Goal: Information Seeking & Learning: Check status

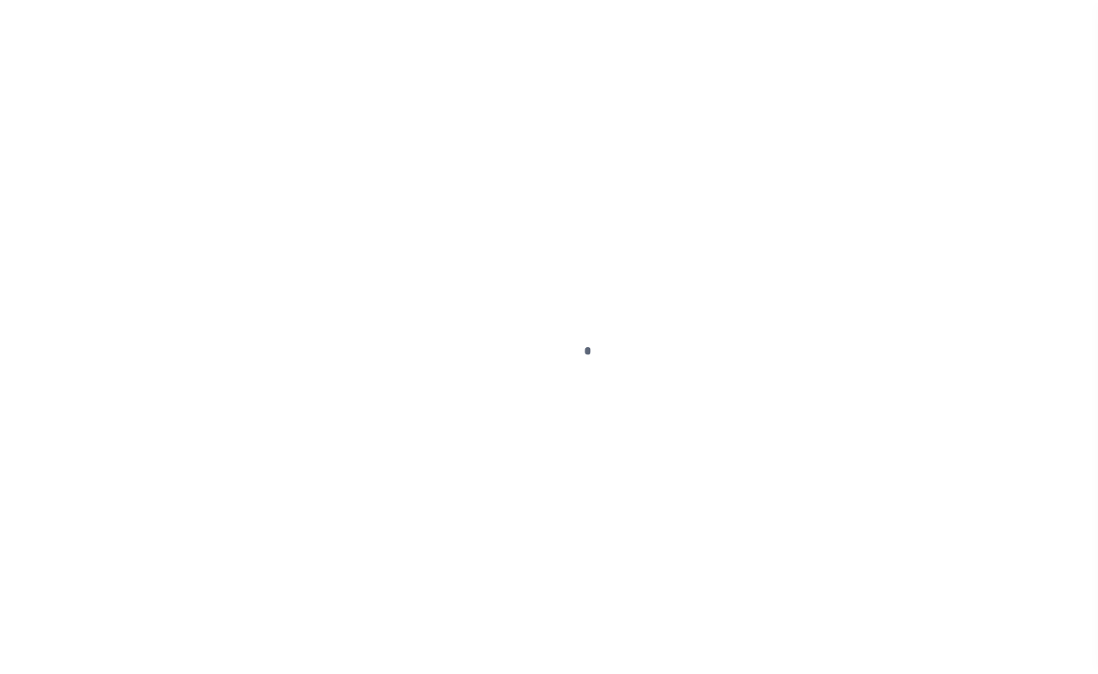
scroll to position [121, 0]
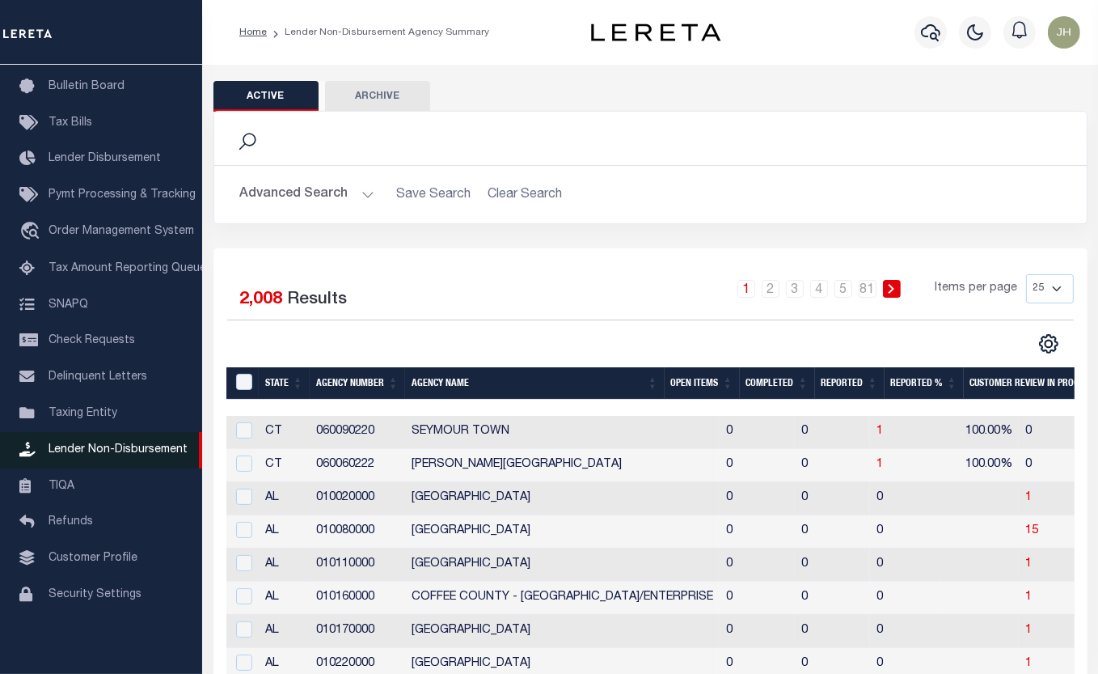
click at [154, 444] on span "Lender Non-Disbursement" at bounding box center [118, 449] width 139 height 11
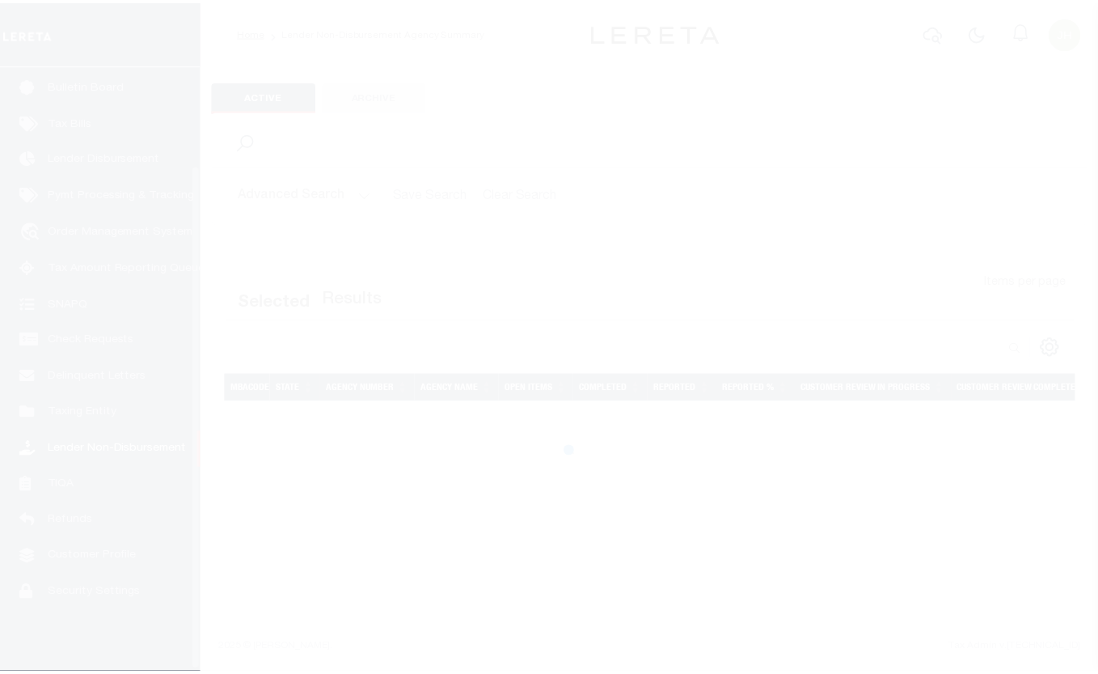
scroll to position [121, 0]
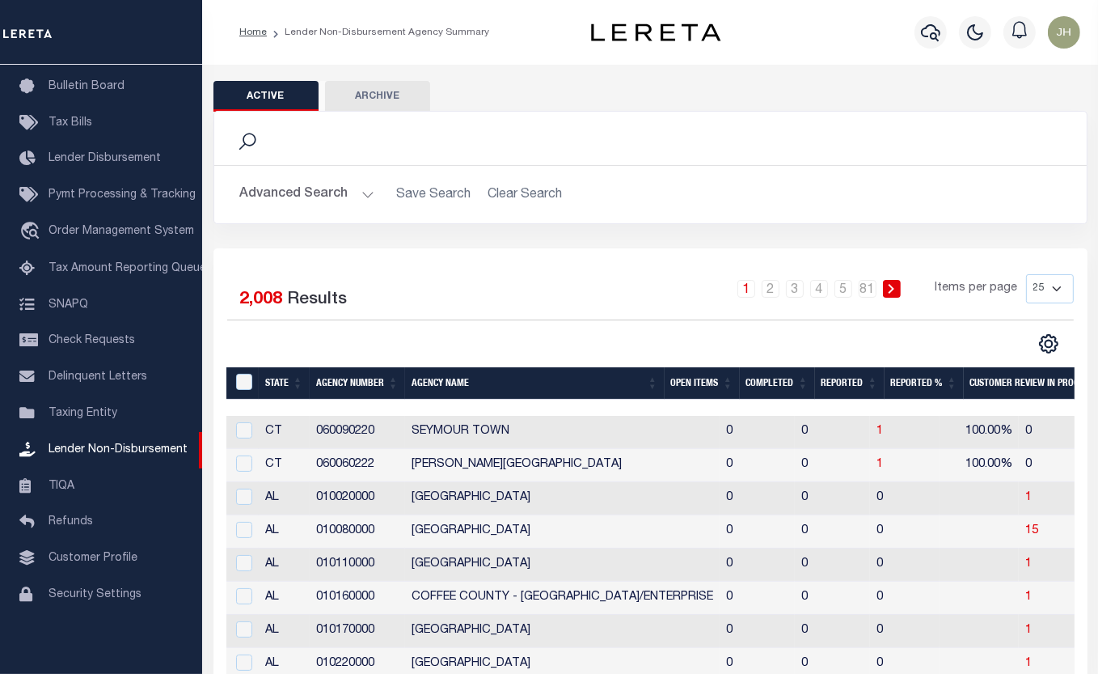
click at [688, 389] on th "Open Items" at bounding box center [702, 383] width 75 height 33
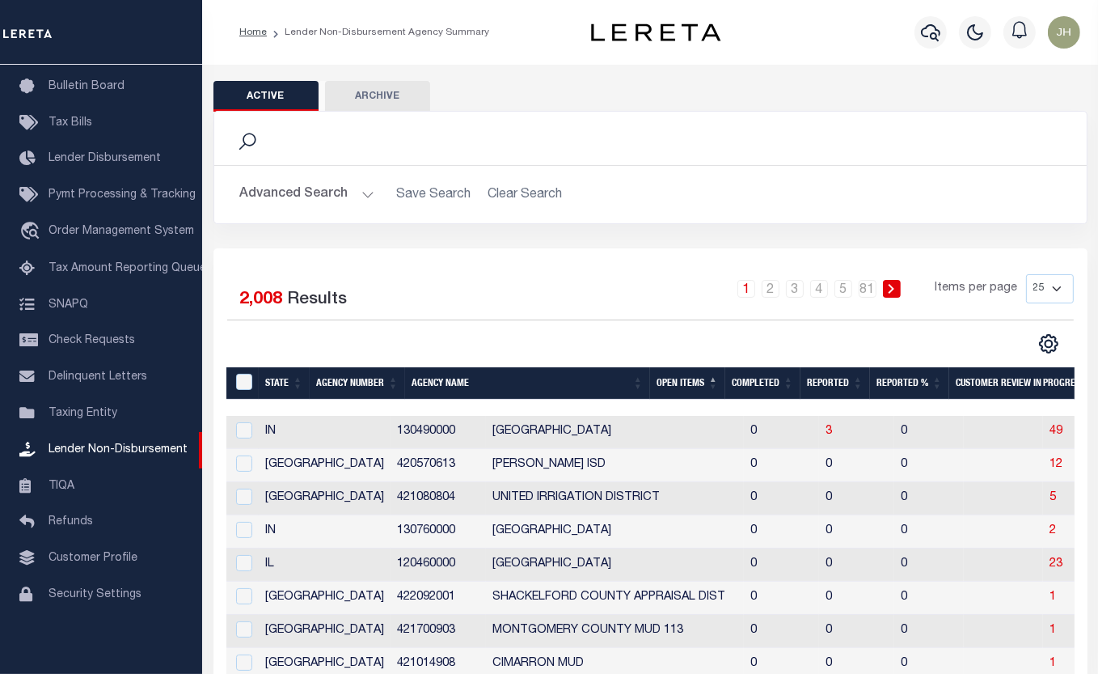
click at [721, 380] on th "Open Items" at bounding box center [687, 383] width 75 height 33
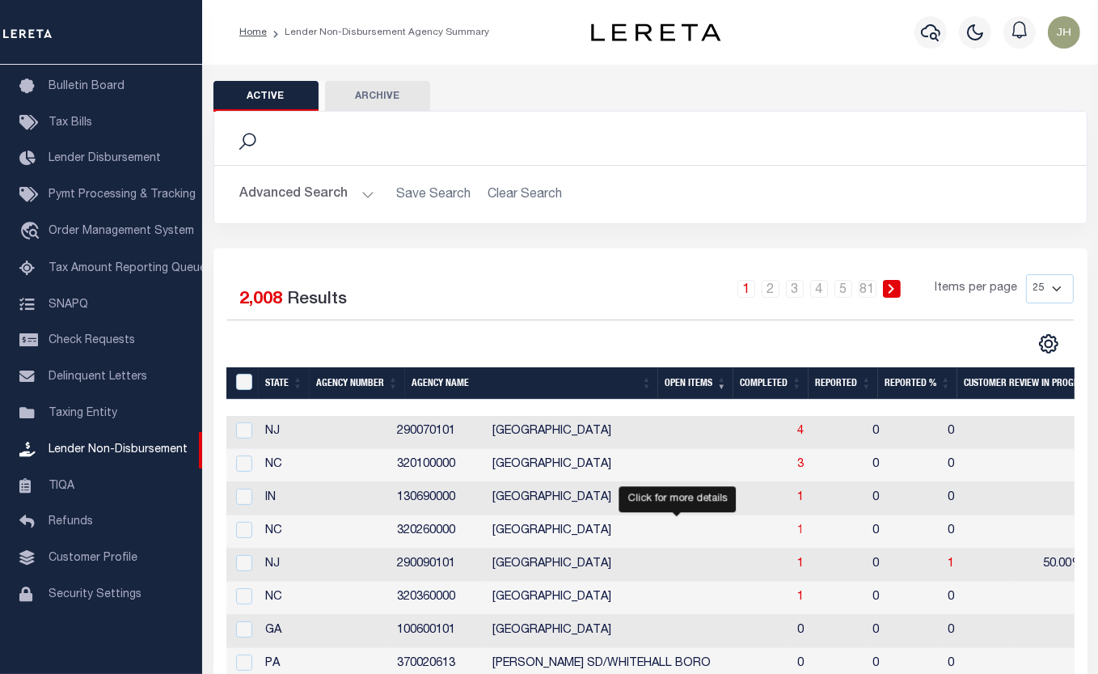
click at [798, 535] on span "1" at bounding box center [801, 530] width 6 height 11
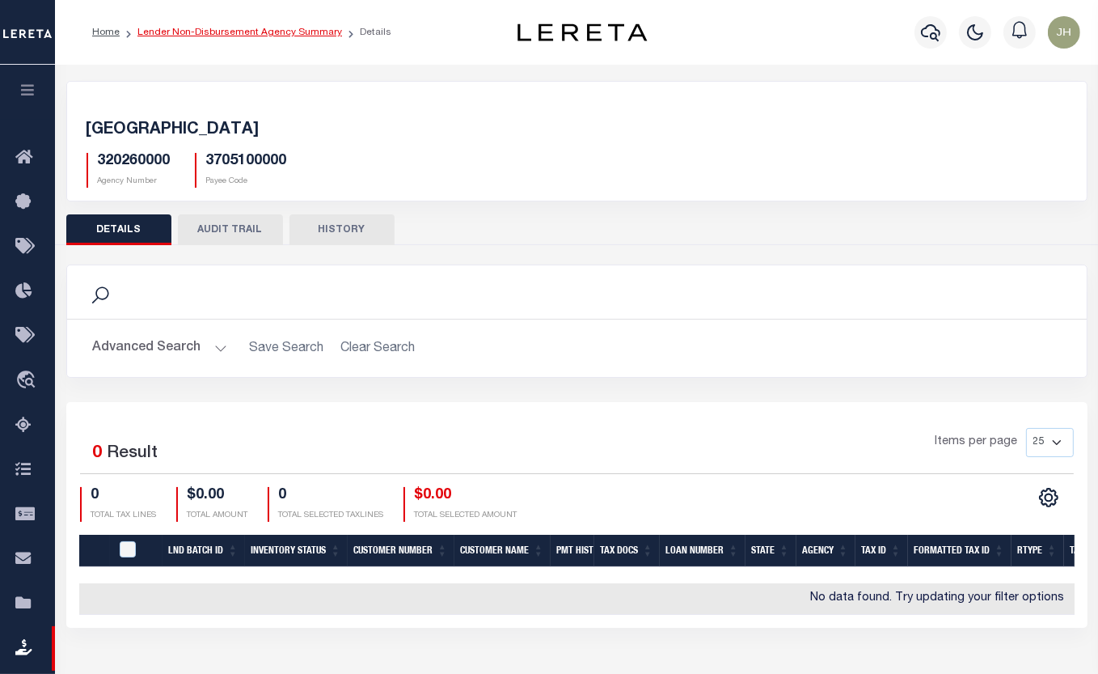
click at [170, 29] on link "Lender Non-Disbursement Agency Summary" at bounding box center [240, 33] width 205 height 10
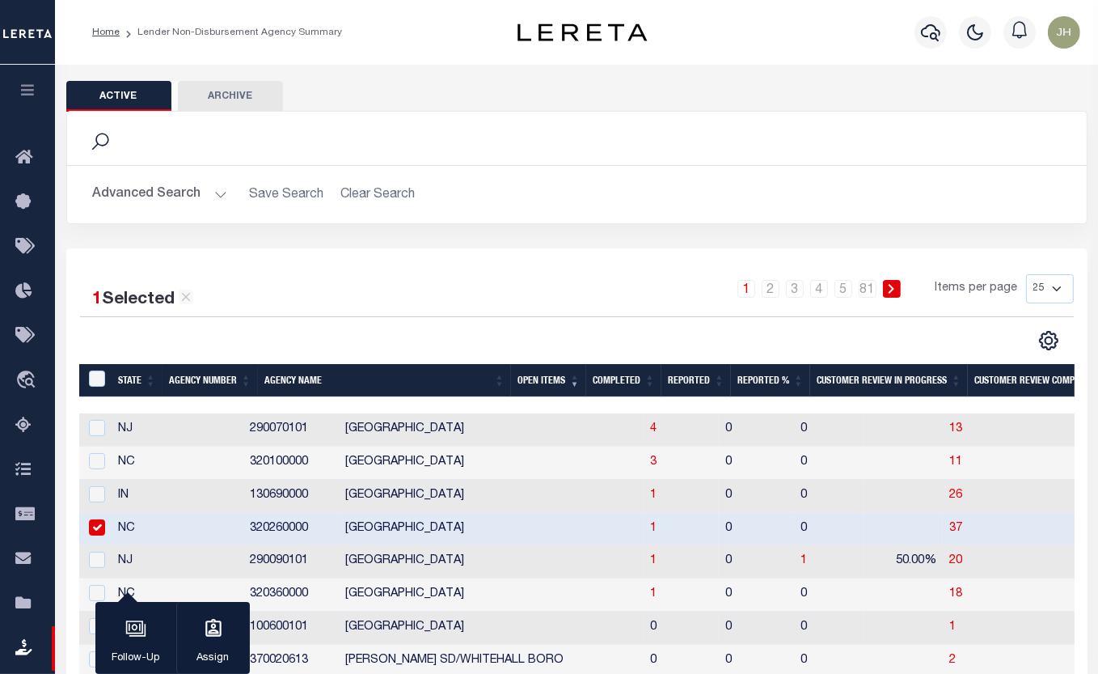
click at [91, 529] on input "checkbox" at bounding box center [97, 527] width 16 height 16
checkbox input "false"
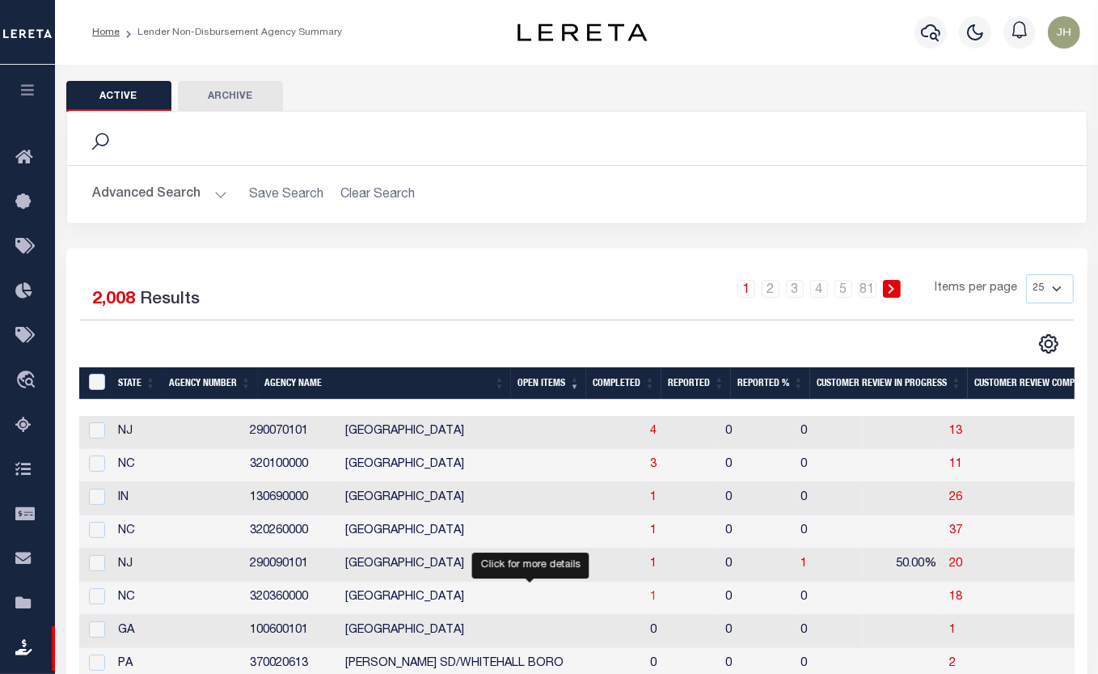
click at [650, 599] on span "1" at bounding box center [653, 596] width 6 height 11
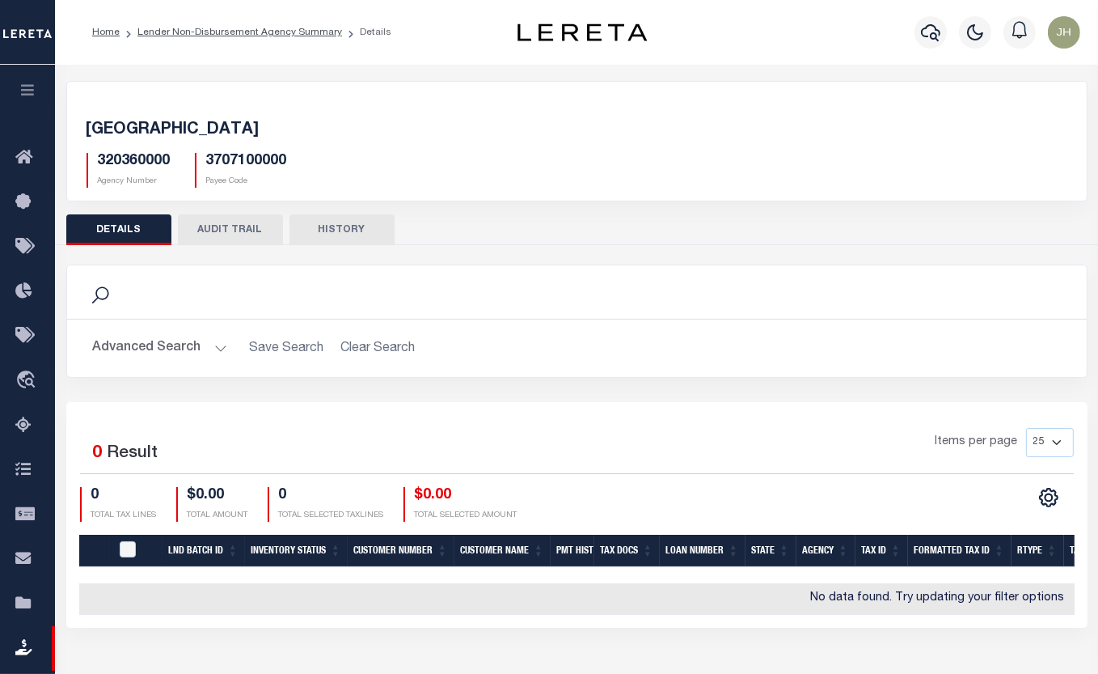
click at [222, 228] on button "AUDIT TRAIL" at bounding box center [230, 229] width 105 height 31
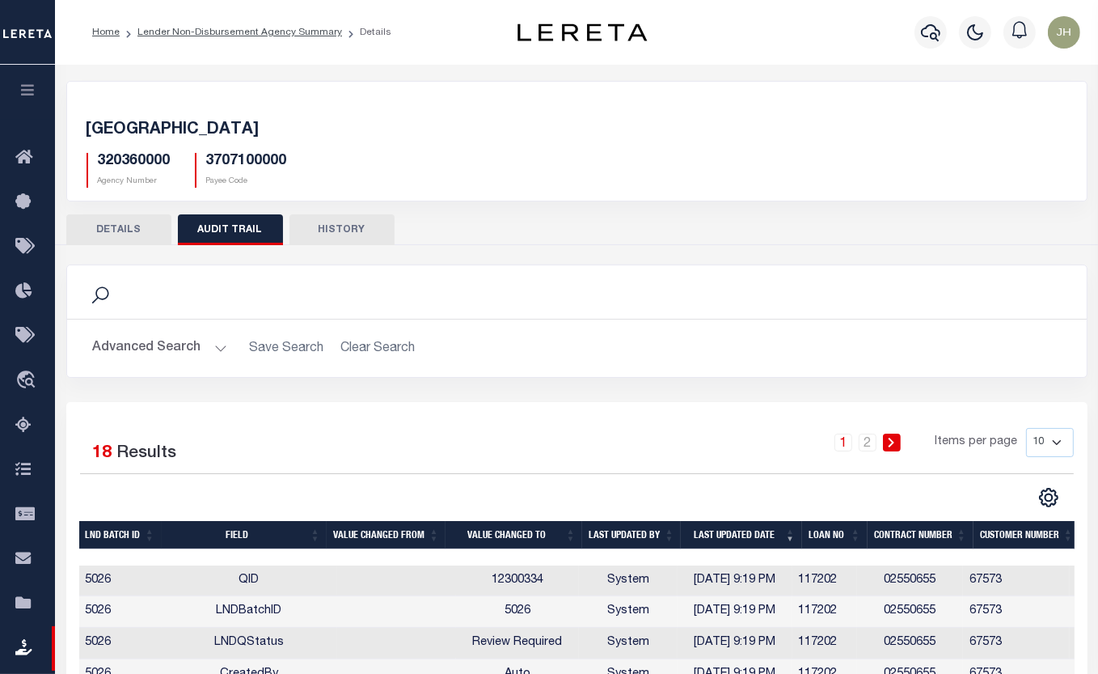
click at [125, 230] on button "DETAILS" at bounding box center [118, 229] width 105 height 31
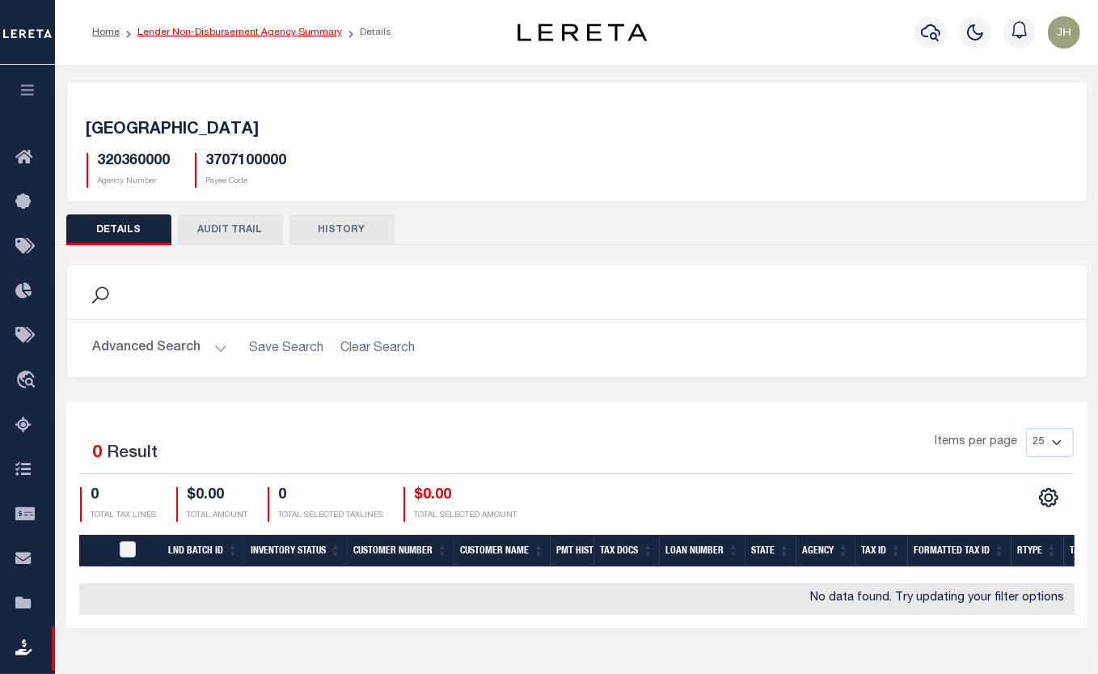
click at [187, 35] on link "Lender Non-Disbursement Agency Summary" at bounding box center [240, 33] width 205 height 10
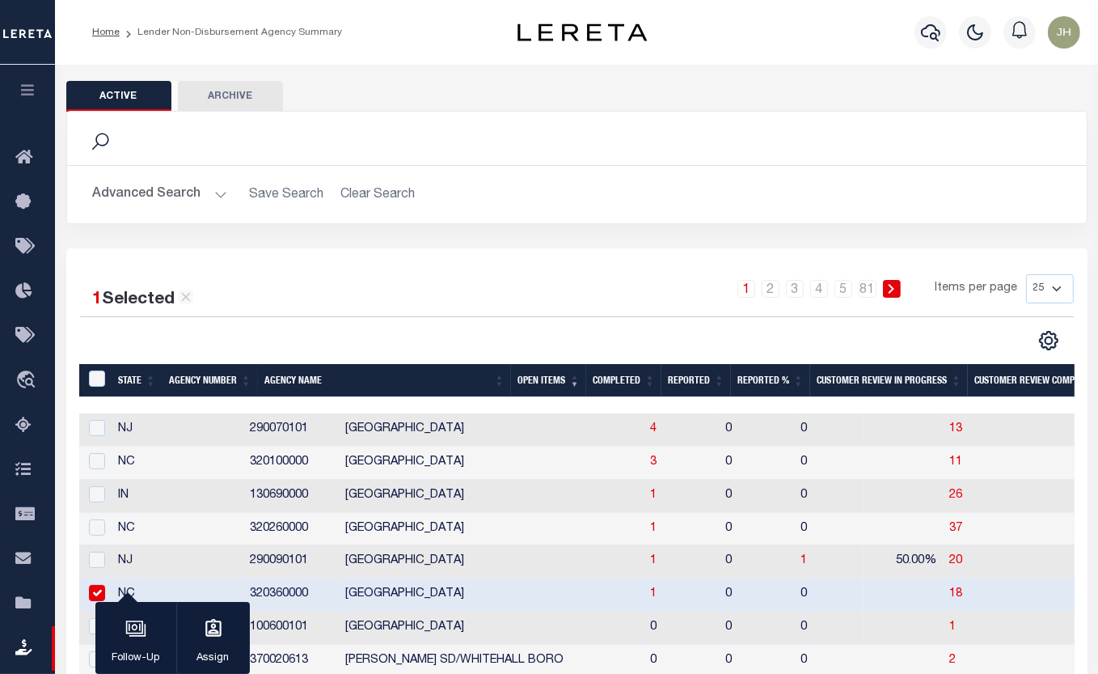
click at [93, 595] on input "checkbox" at bounding box center [97, 593] width 16 height 16
checkbox input "false"
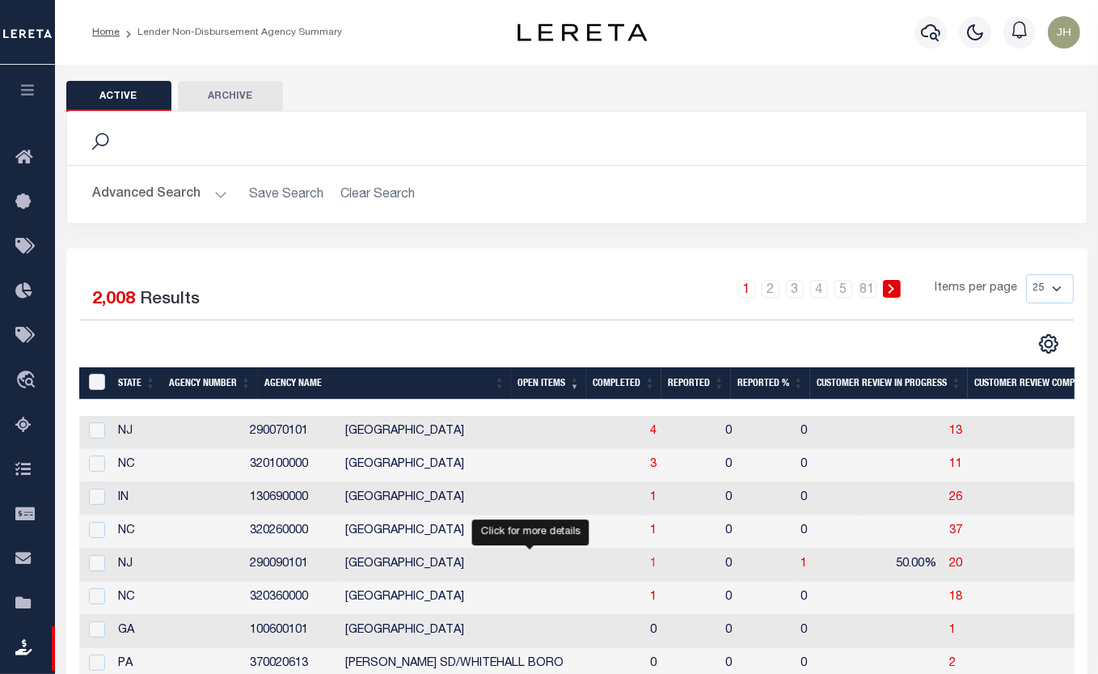
click at [650, 569] on span "1" at bounding box center [653, 563] width 6 height 11
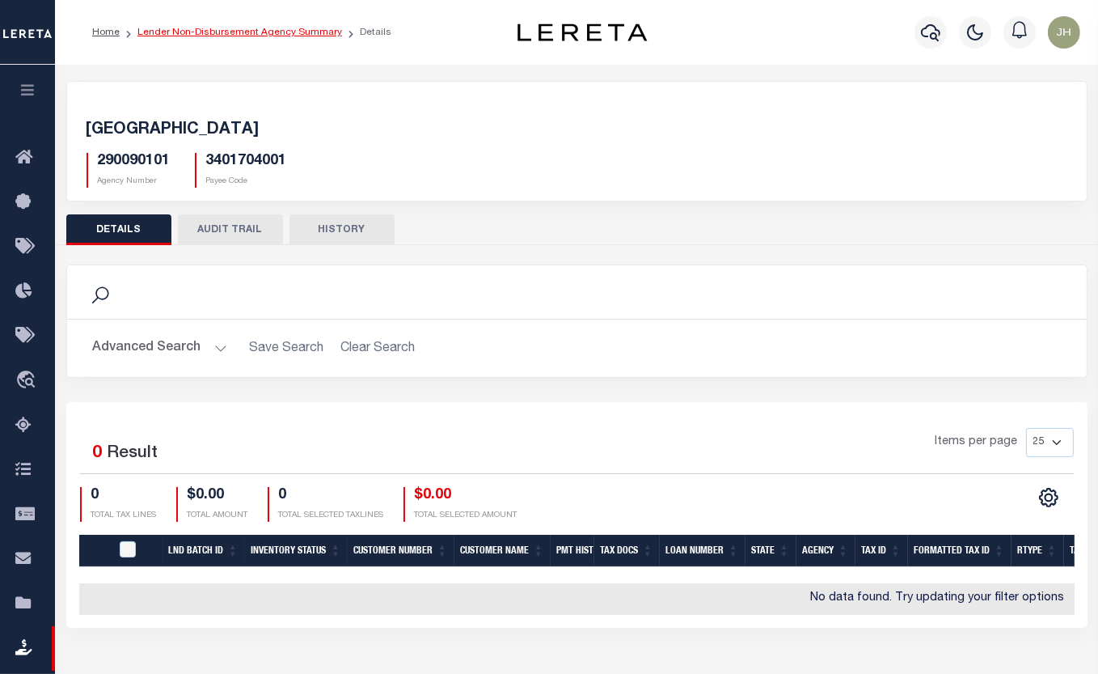
click at [207, 36] on link "Lender Non-Disbursement Agency Summary" at bounding box center [240, 33] width 205 height 10
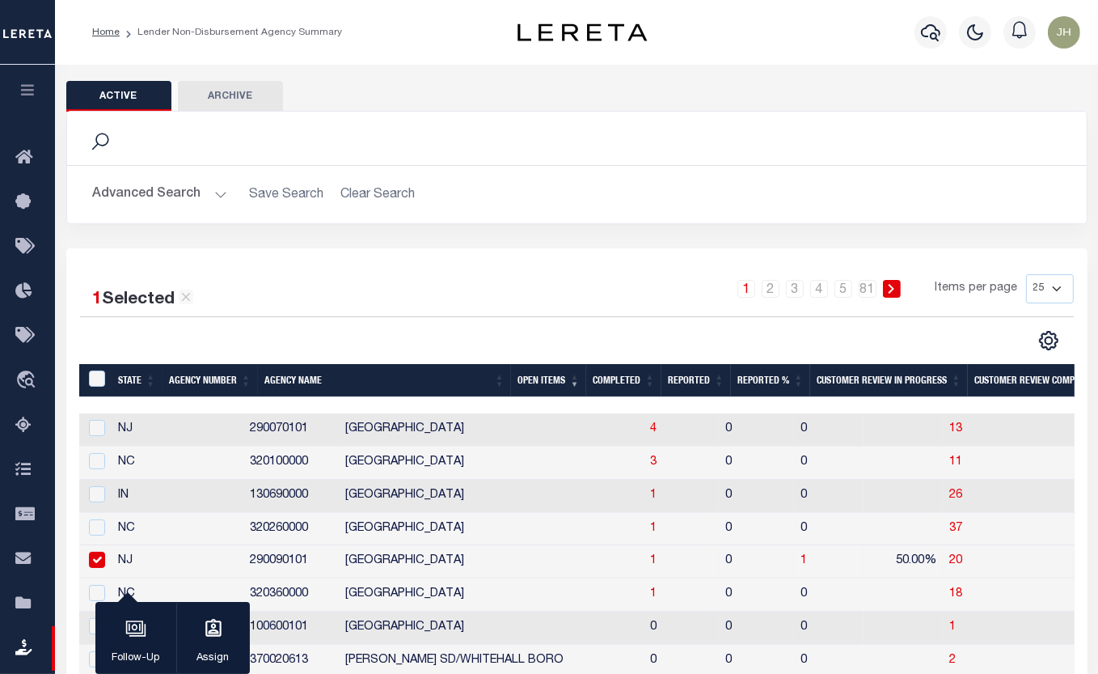
click at [101, 564] on input "checkbox" at bounding box center [97, 560] width 16 height 16
checkbox input "false"
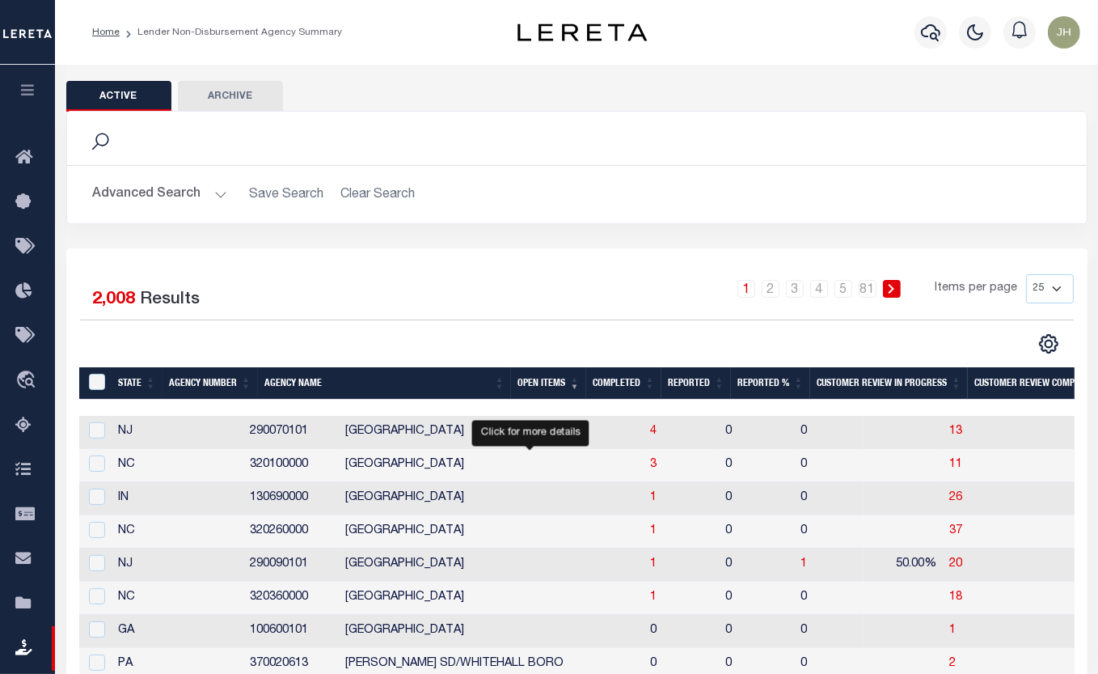
click at [650, 470] on span "3" at bounding box center [653, 464] width 6 height 11
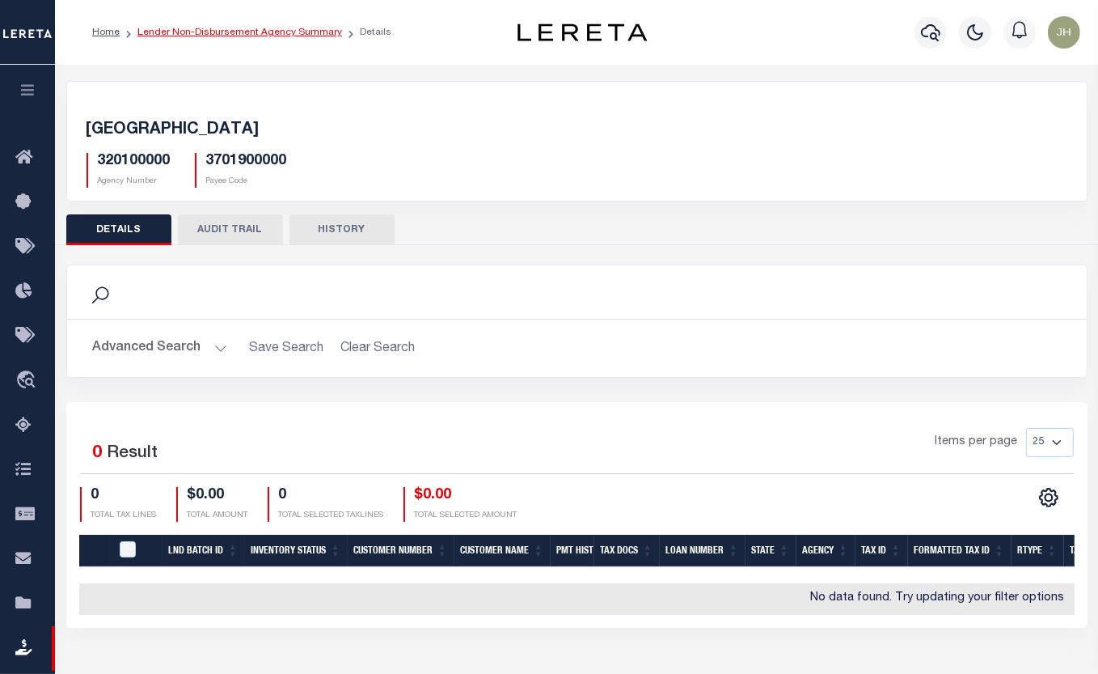
click at [178, 35] on link "Lender Non-Disbursement Agency Summary" at bounding box center [240, 33] width 205 height 10
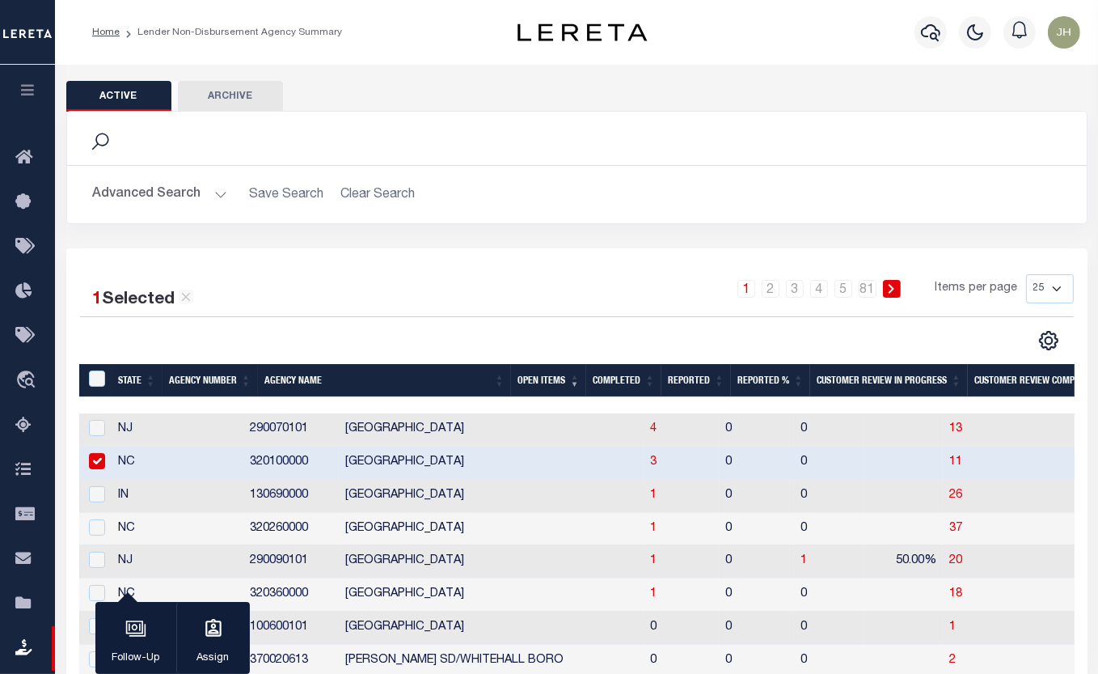
click at [95, 460] on input "checkbox" at bounding box center [97, 461] width 16 height 16
checkbox input "false"
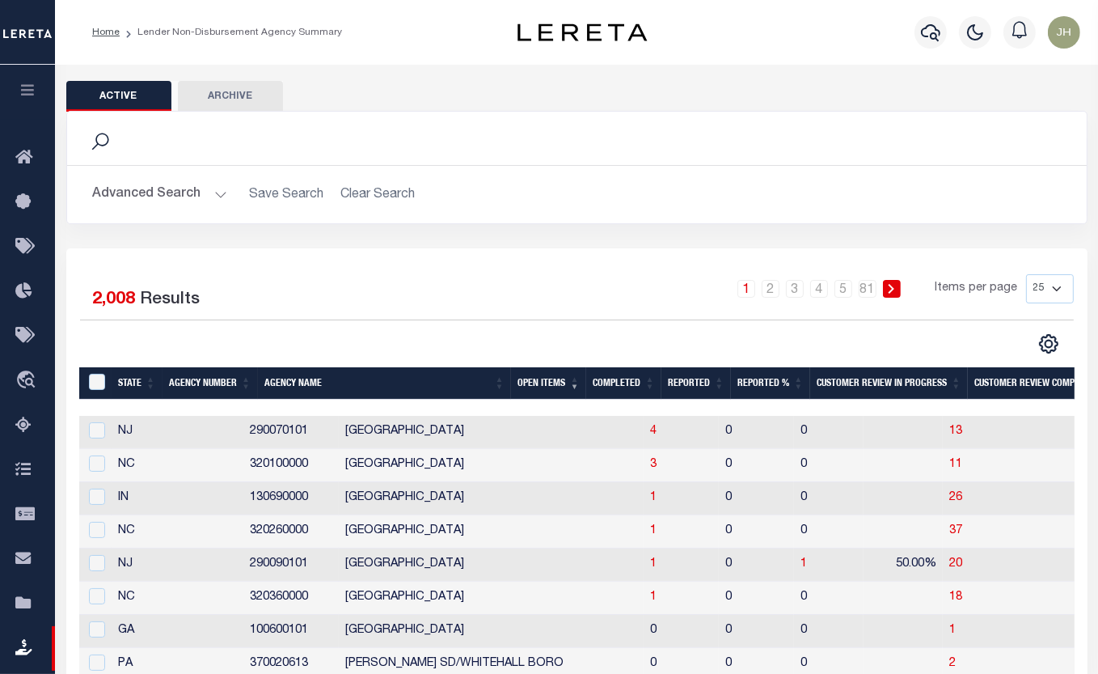
click at [251, 42] on ol "Home Lender Non-Disbursement Agency Summary" at bounding box center [217, 32] width 276 height 34
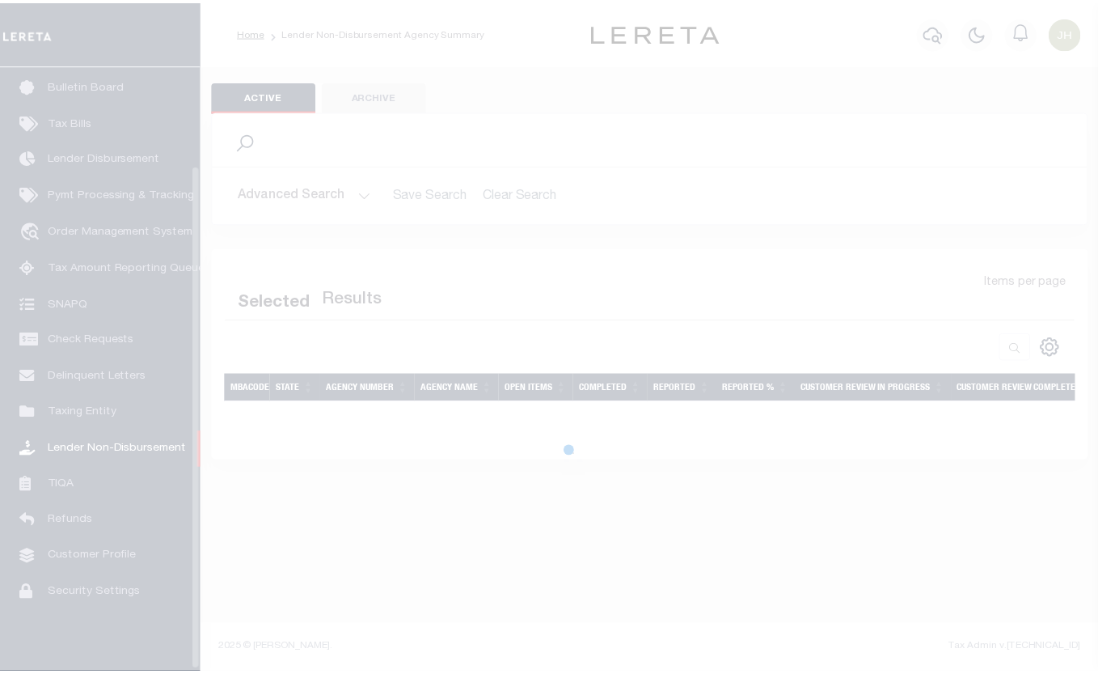
scroll to position [121, 0]
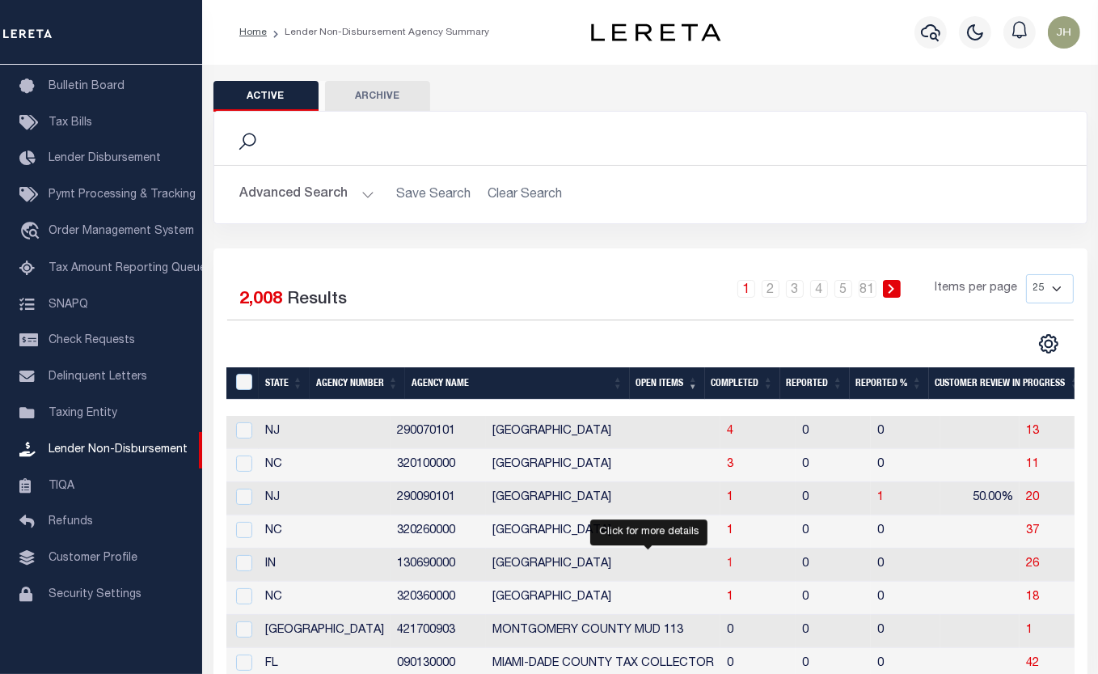
click at [727, 565] on span "1" at bounding box center [730, 563] width 6 height 11
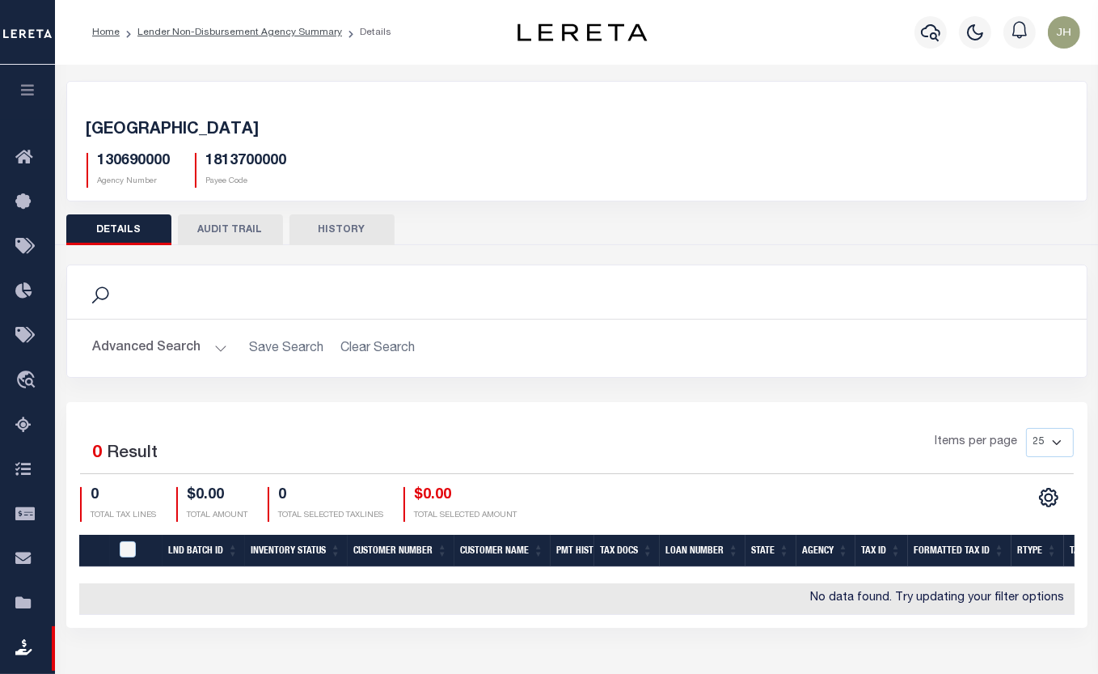
click at [295, 451] on div "Selected 0 Result" at bounding box center [195, 450] width 231 height 45
click at [209, 32] on link "Lender Non-Disbursement Agency Summary" at bounding box center [240, 33] width 205 height 10
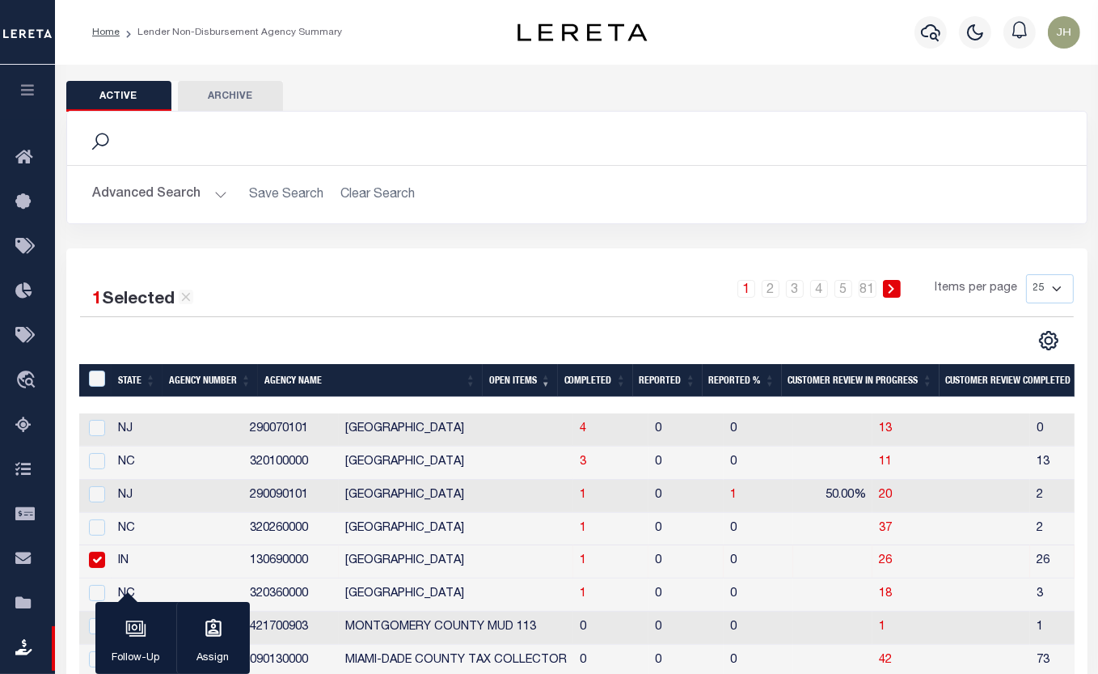
click at [91, 561] on input "checkbox" at bounding box center [97, 560] width 16 height 16
checkbox input "false"
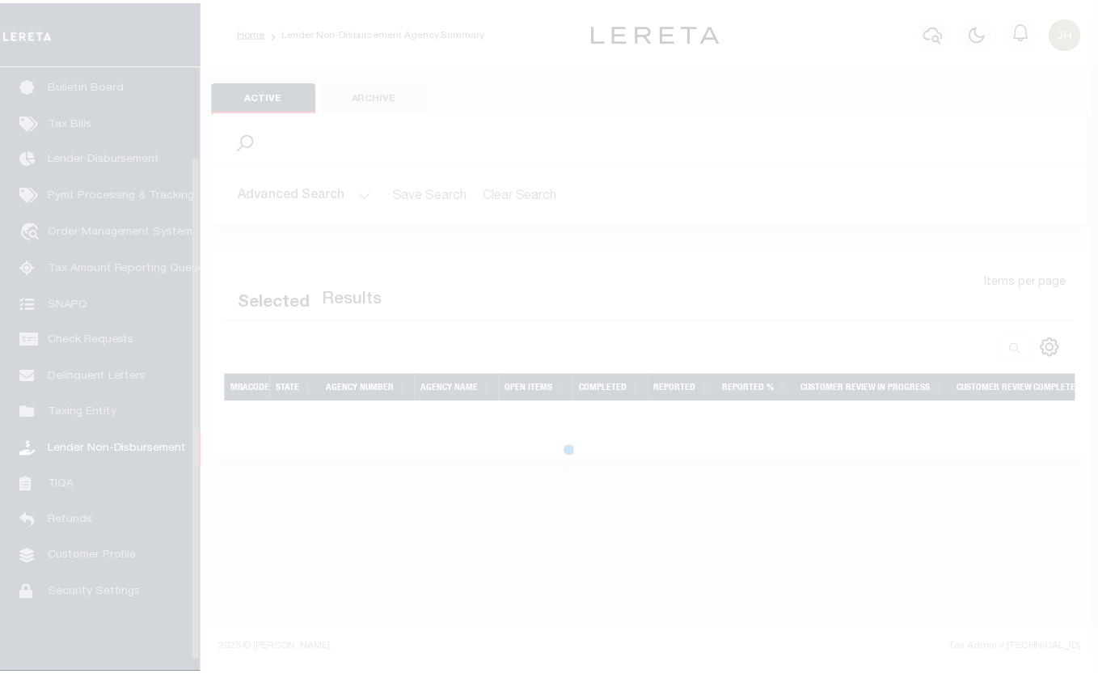
scroll to position [121, 0]
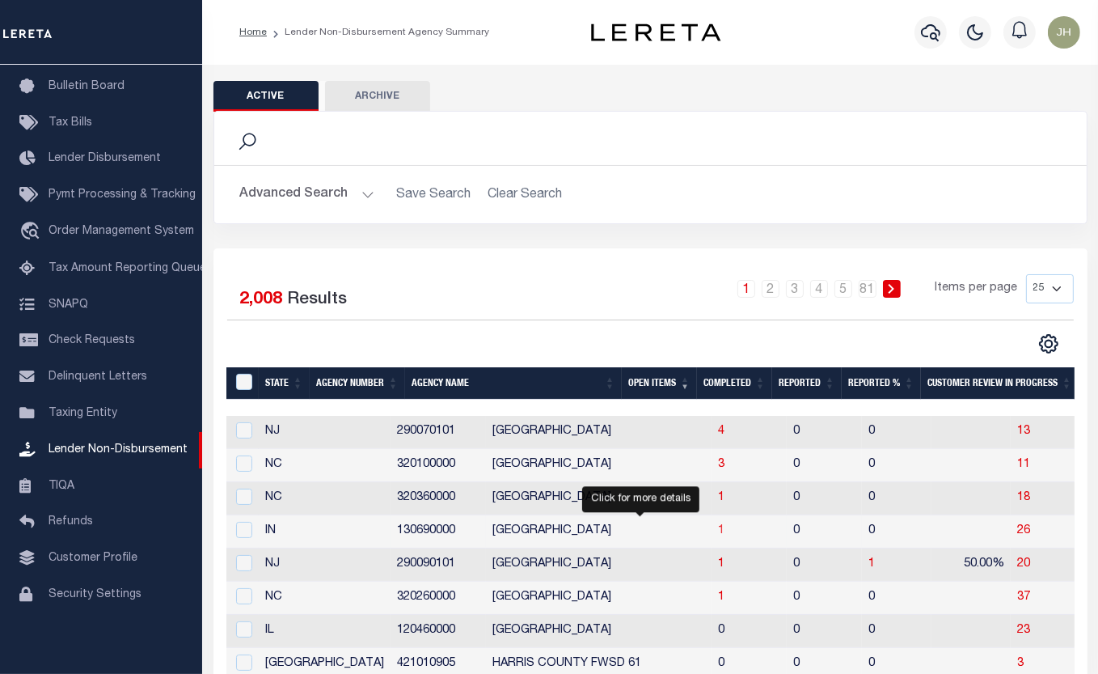
click at [718, 535] on span "1" at bounding box center [721, 530] width 6 height 11
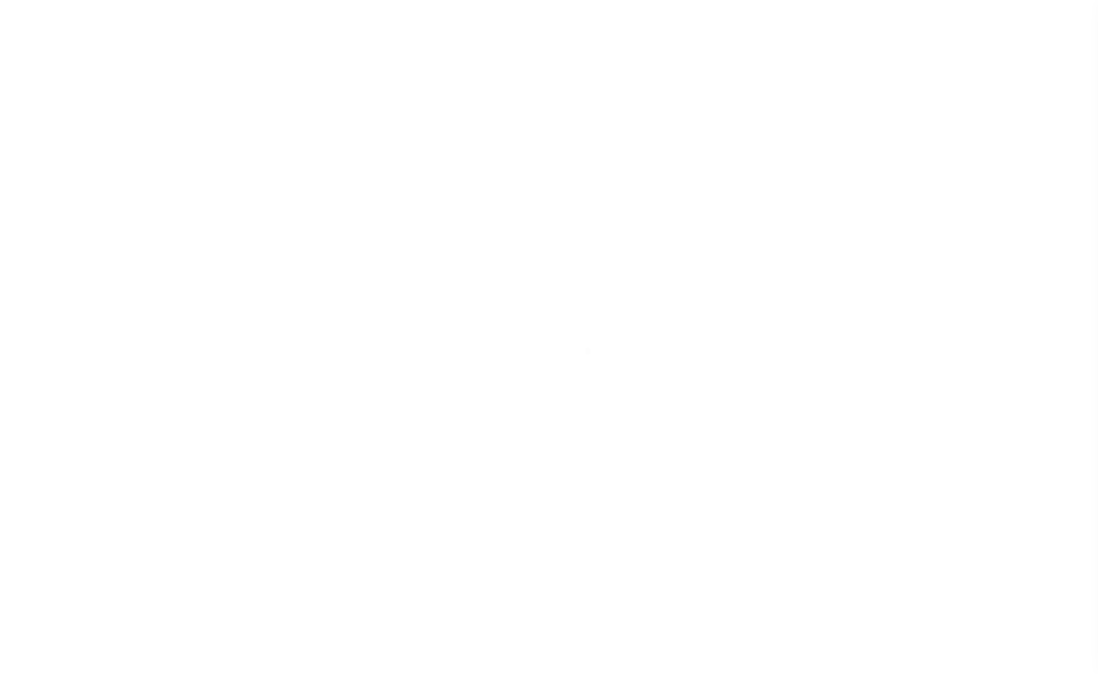
scroll to position [121, 0]
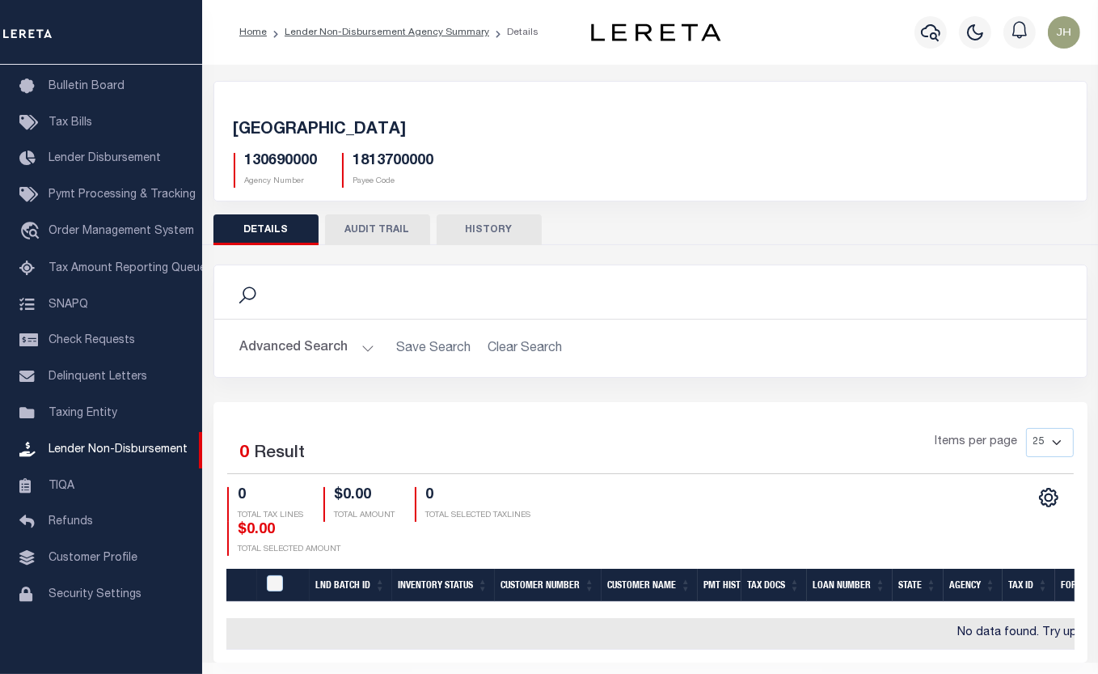
click at [484, 233] on button "HISTORY" at bounding box center [489, 229] width 105 height 31
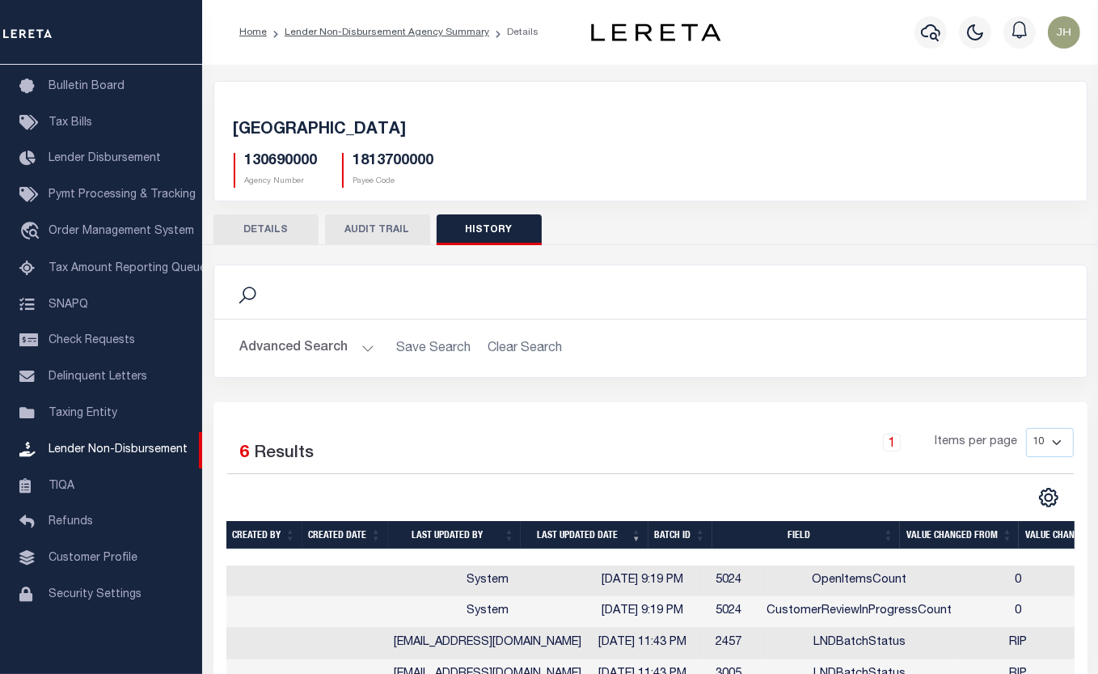
click at [381, 229] on button "AUDIT TRAIL" at bounding box center [377, 229] width 105 height 31
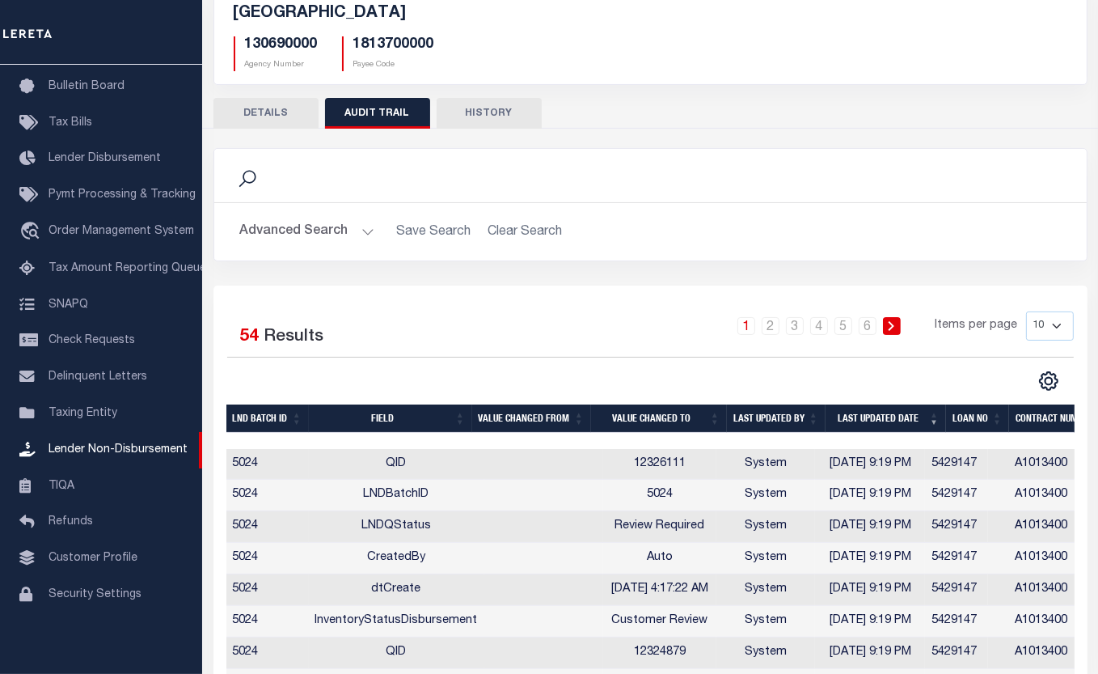
scroll to position [73, 0]
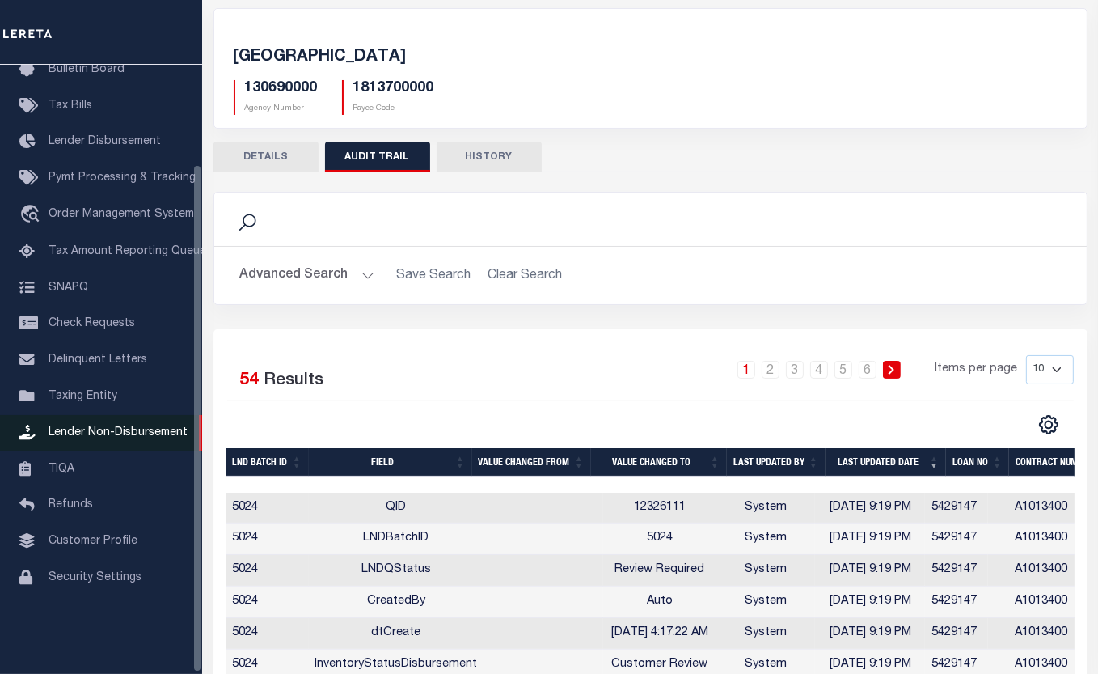
click at [160, 438] on span "Lender Non-Disbursement" at bounding box center [118, 432] width 139 height 11
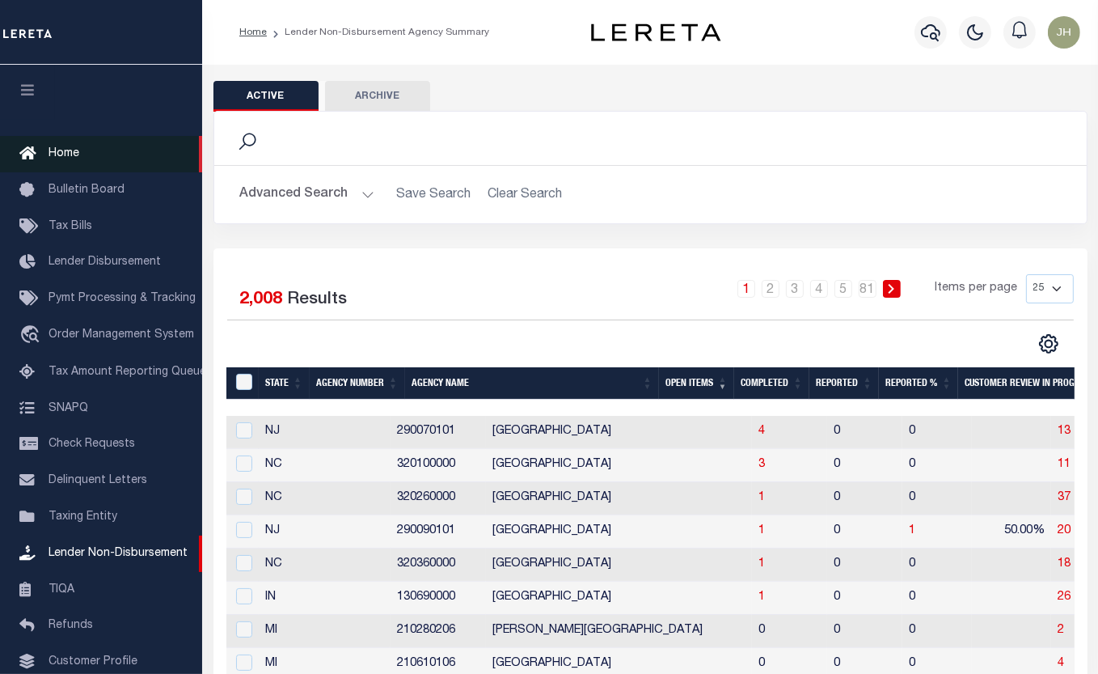
click at [73, 159] on span "Home" at bounding box center [64, 153] width 31 height 11
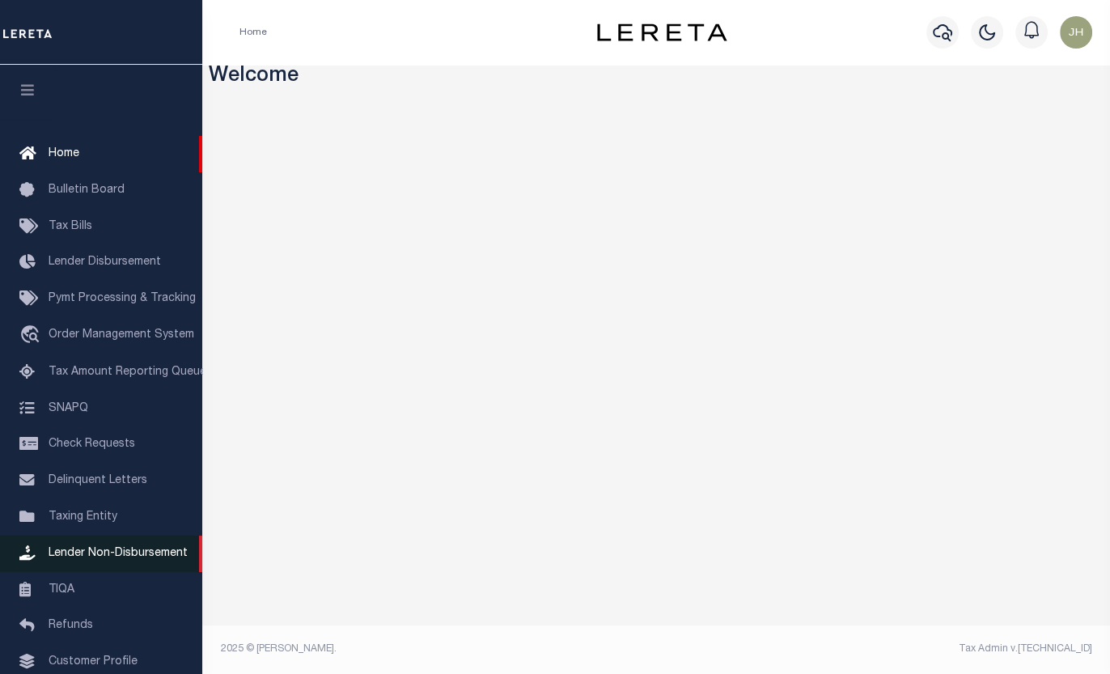
click at [114, 559] on span "Lender Non-Disbursement" at bounding box center [118, 553] width 139 height 11
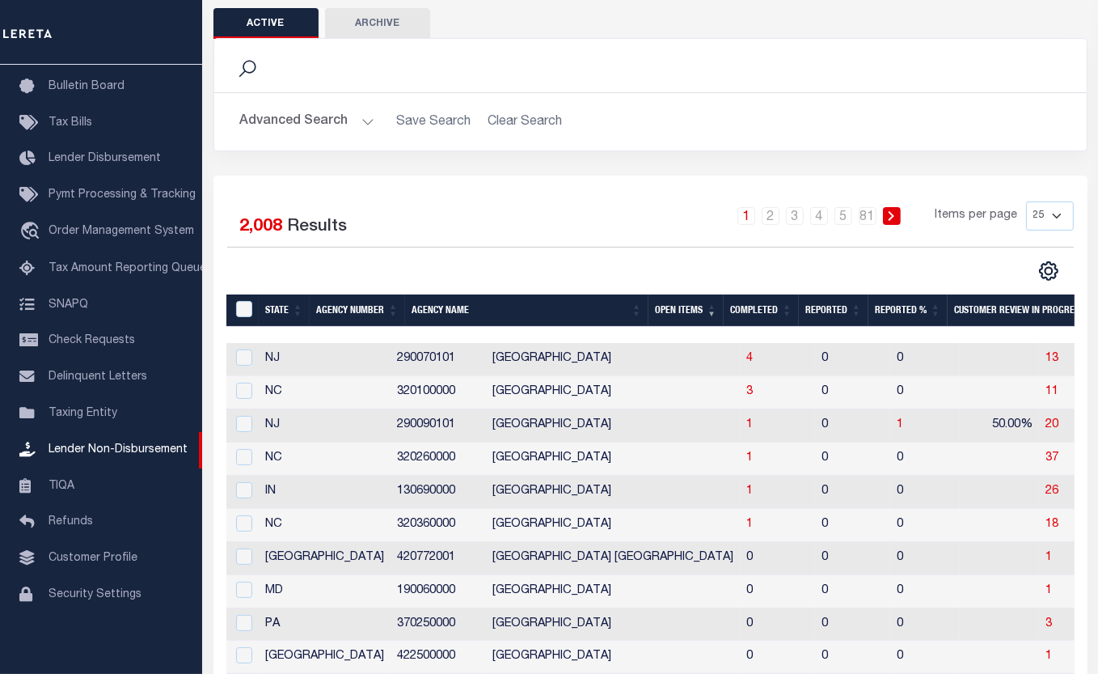
scroll to position [55, 0]
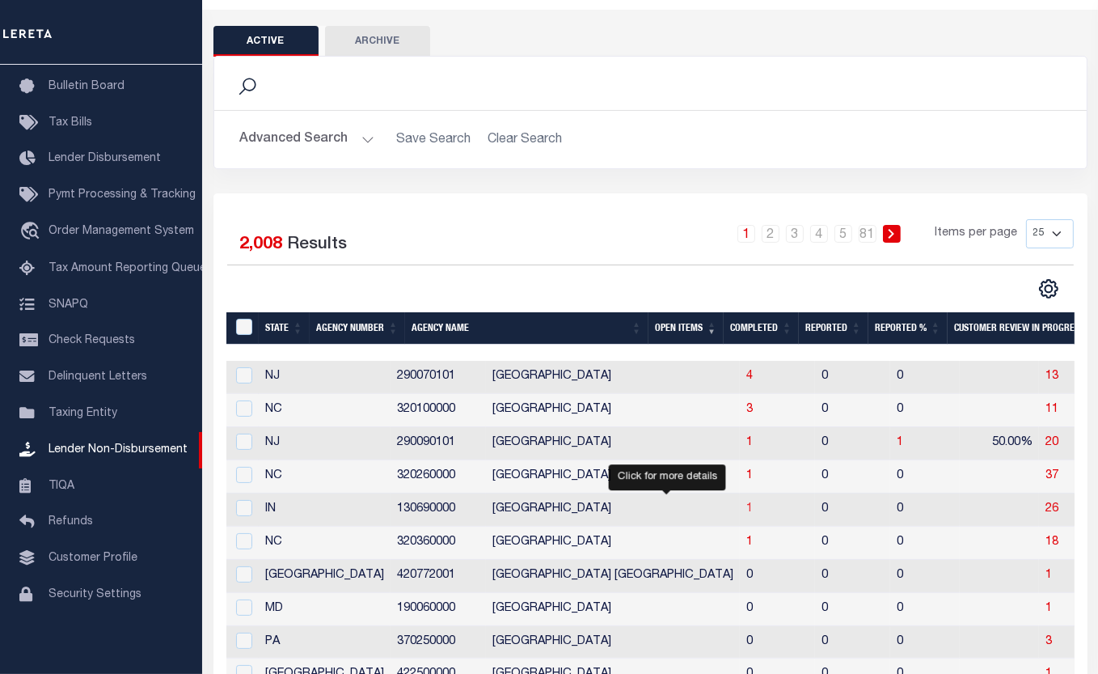
click at [747, 510] on span "1" at bounding box center [750, 508] width 6 height 11
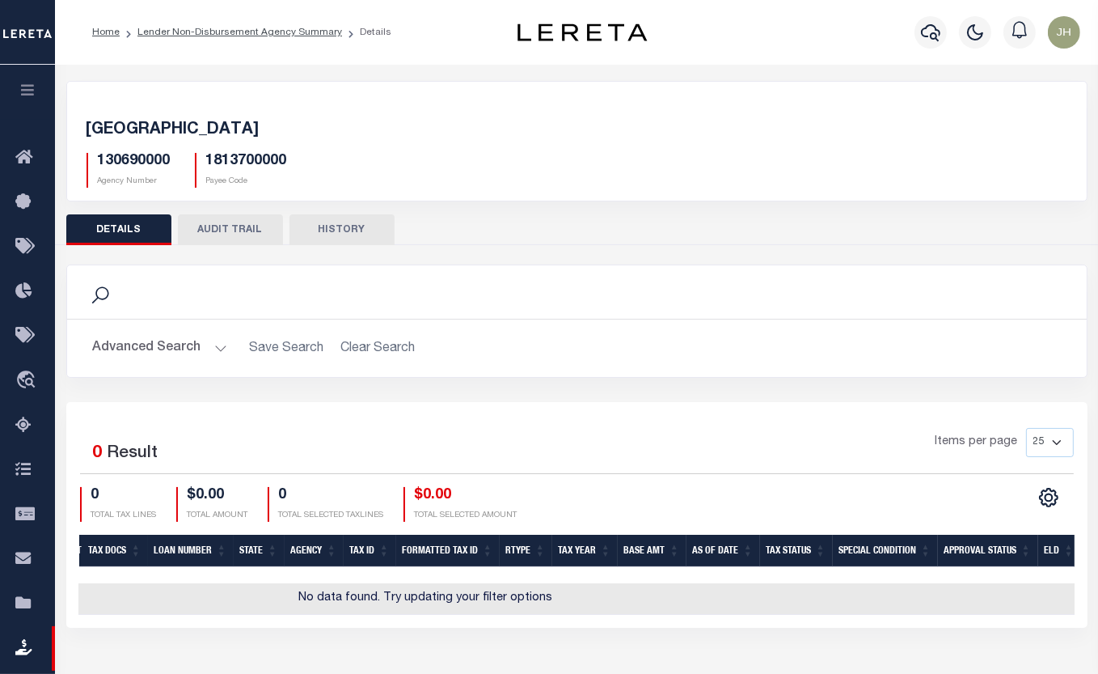
scroll to position [0, 556]
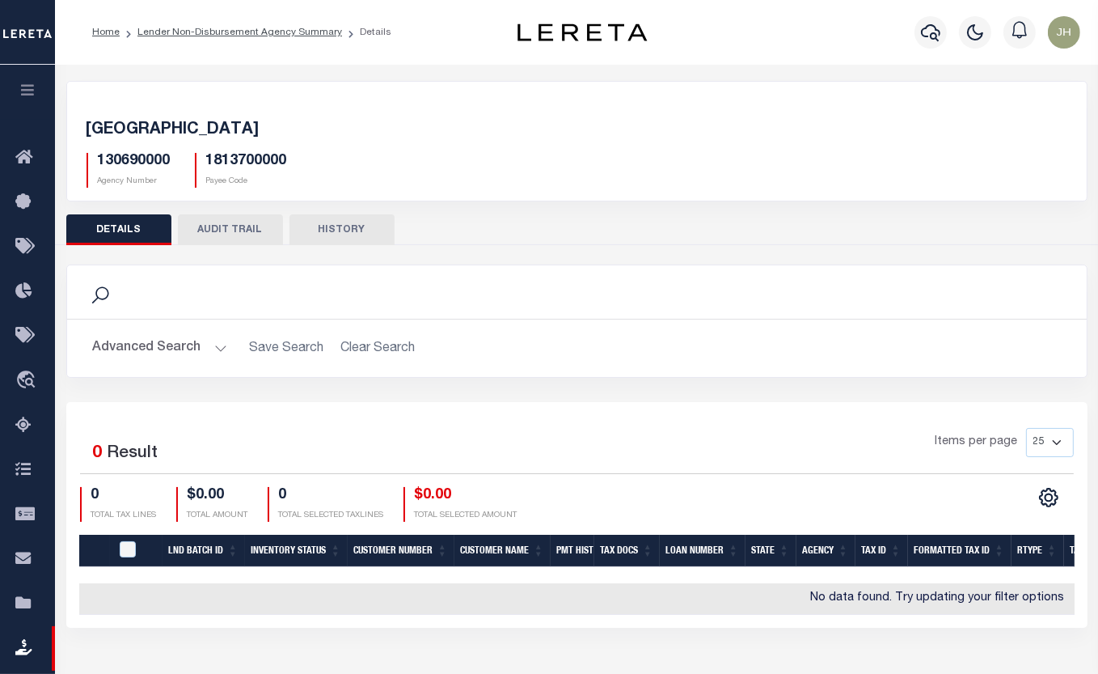
click at [361, 228] on button "HISTORY" at bounding box center [342, 229] width 105 height 31
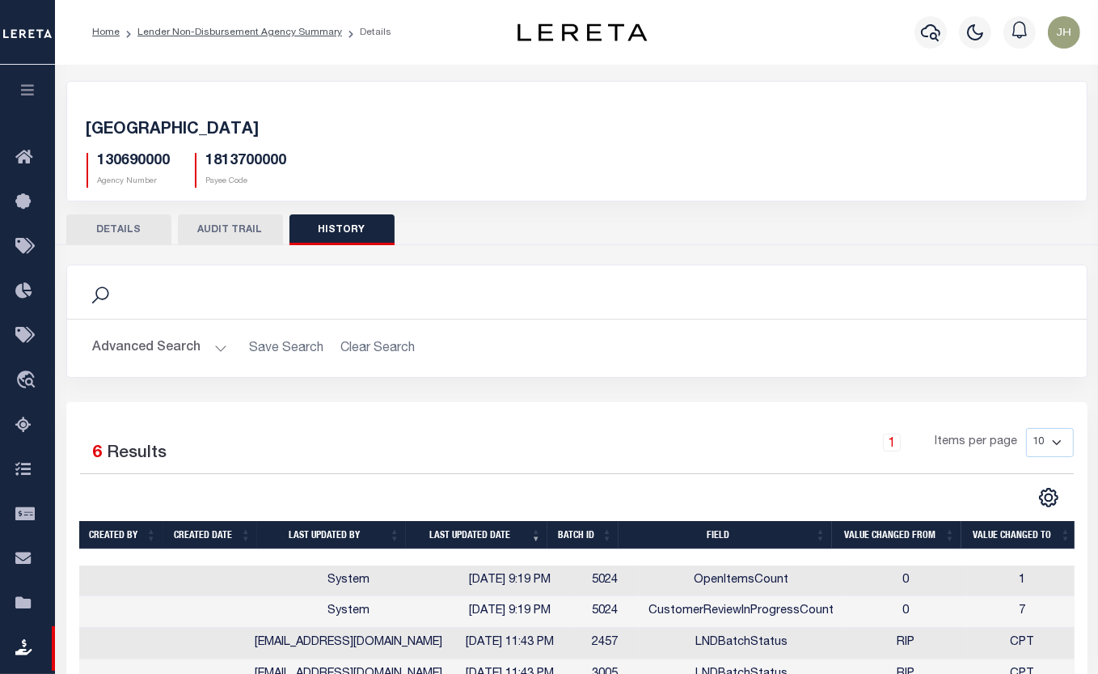
click at [349, 222] on button "HISTORY" at bounding box center [342, 229] width 105 height 31
click at [349, 226] on button "HISTORY" at bounding box center [342, 229] width 105 height 31
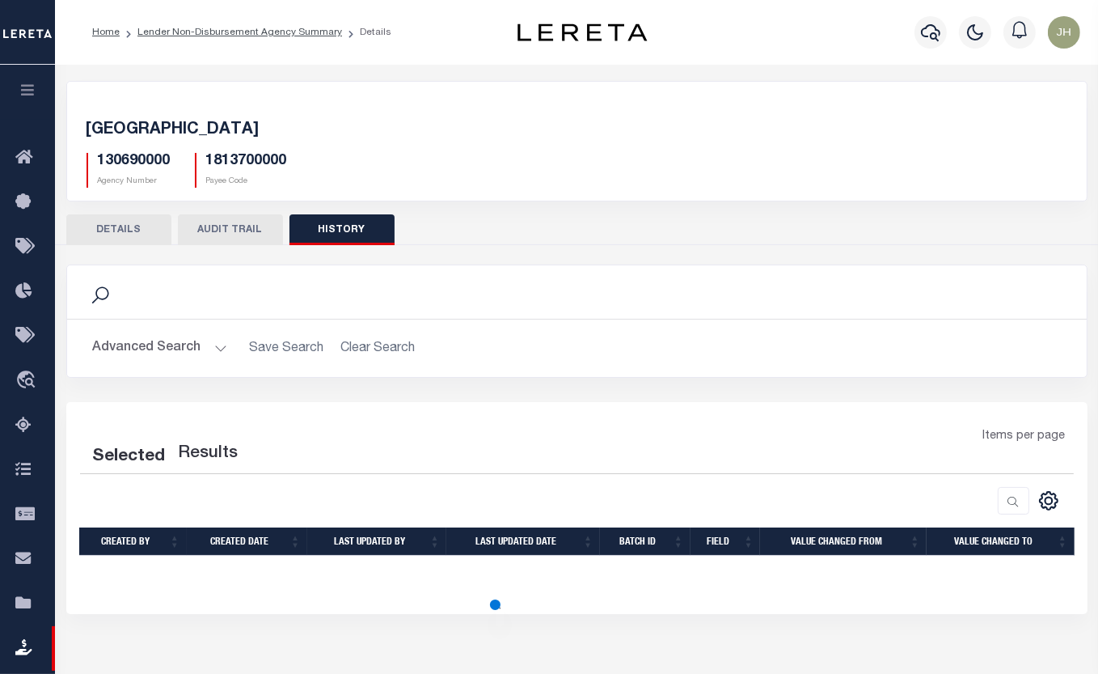
click at [349, 226] on button "HISTORY" at bounding box center [342, 229] width 105 height 31
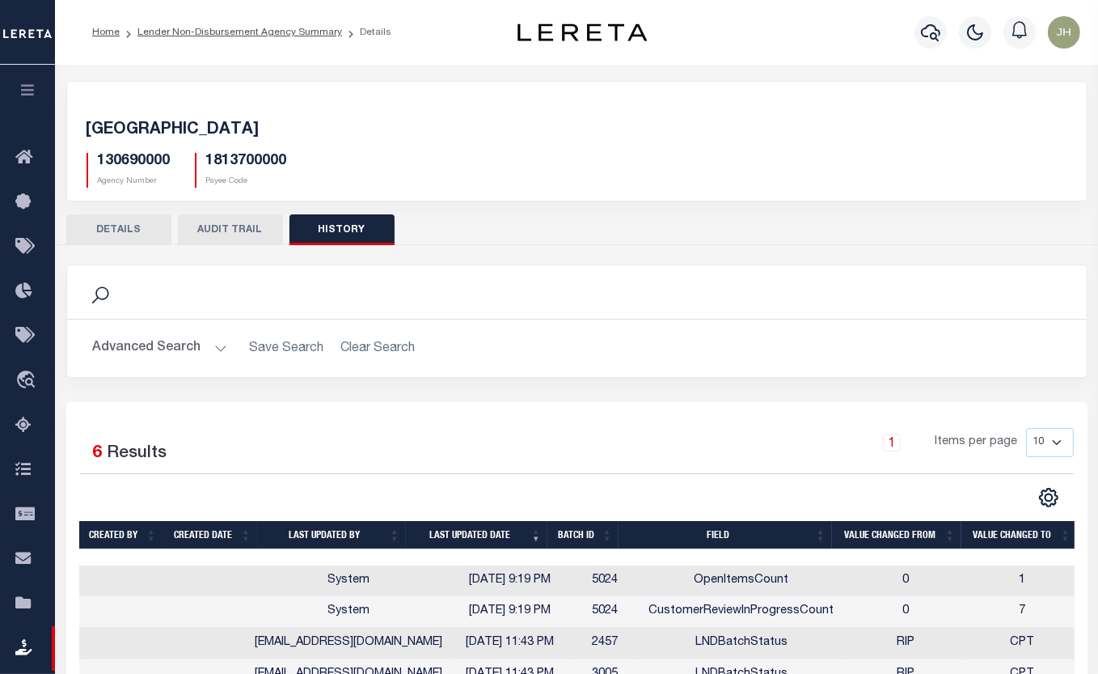
click at [104, 294] on icon at bounding box center [100, 295] width 21 height 21
click at [98, 294] on icon at bounding box center [100, 295] width 21 height 21
click at [337, 228] on button "HISTORY" at bounding box center [342, 229] width 105 height 31
click at [105, 294] on icon at bounding box center [100, 295] width 21 height 21
click at [103, 294] on icon at bounding box center [100, 295] width 21 height 21
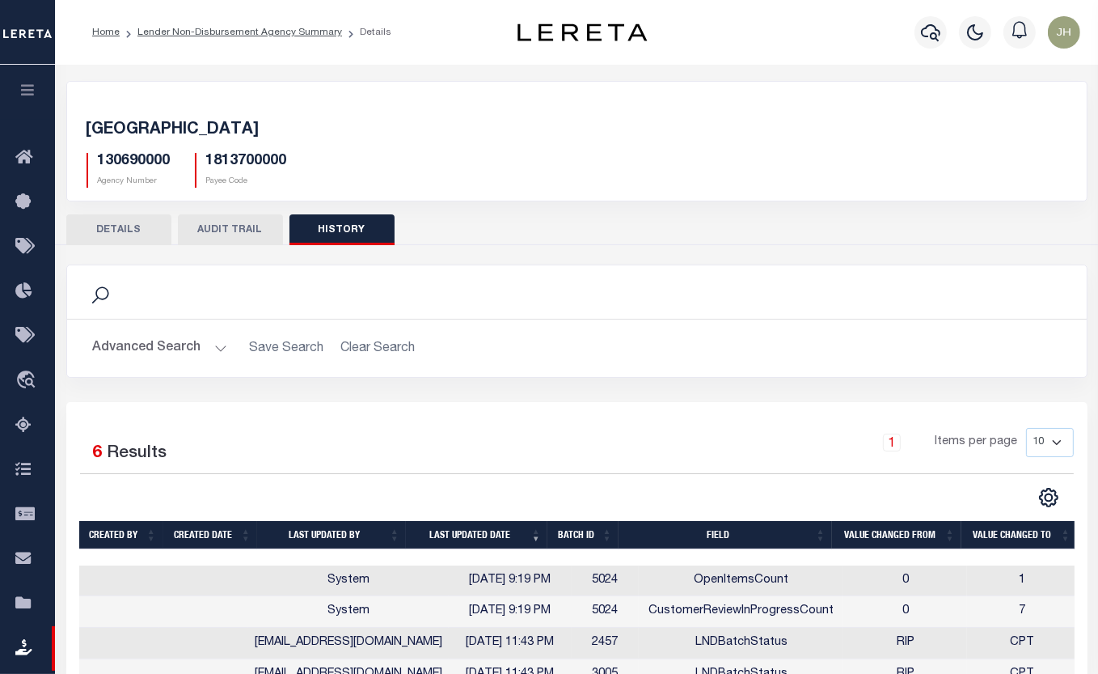
click at [102, 294] on icon at bounding box center [100, 295] width 21 height 21
click at [125, 233] on button "DETAILS" at bounding box center [118, 229] width 105 height 31
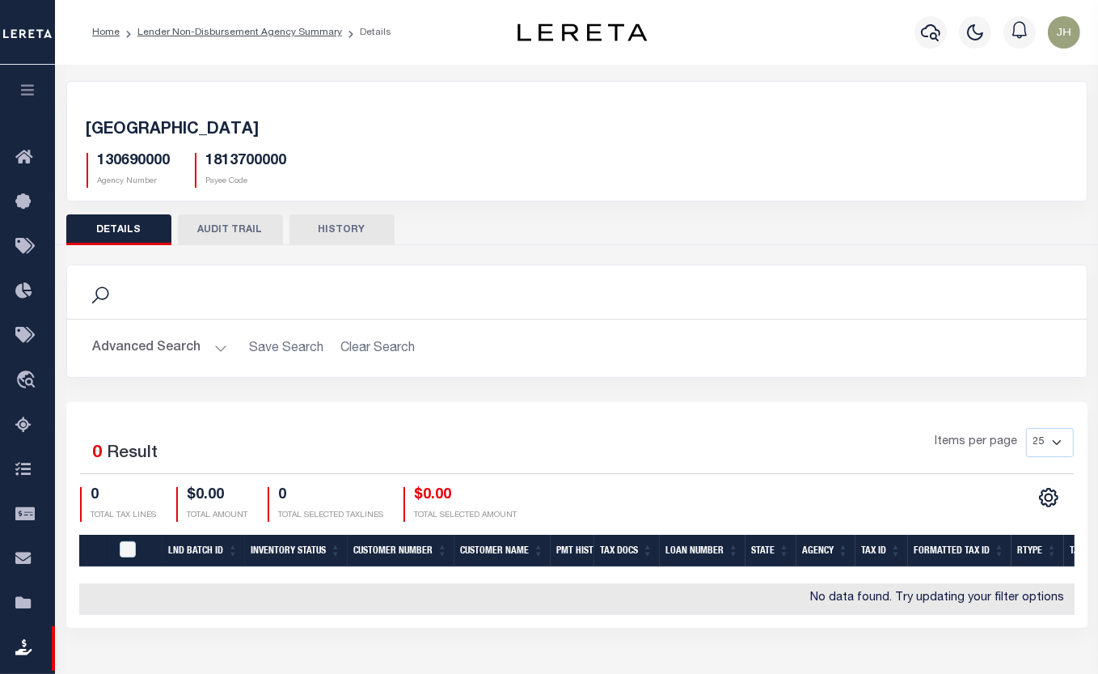
click at [105, 294] on icon at bounding box center [100, 295] width 21 height 21
click at [102, 291] on icon at bounding box center [100, 295] width 21 height 21
click at [139, 349] on button "Advanced Search" at bounding box center [160, 348] width 134 height 32
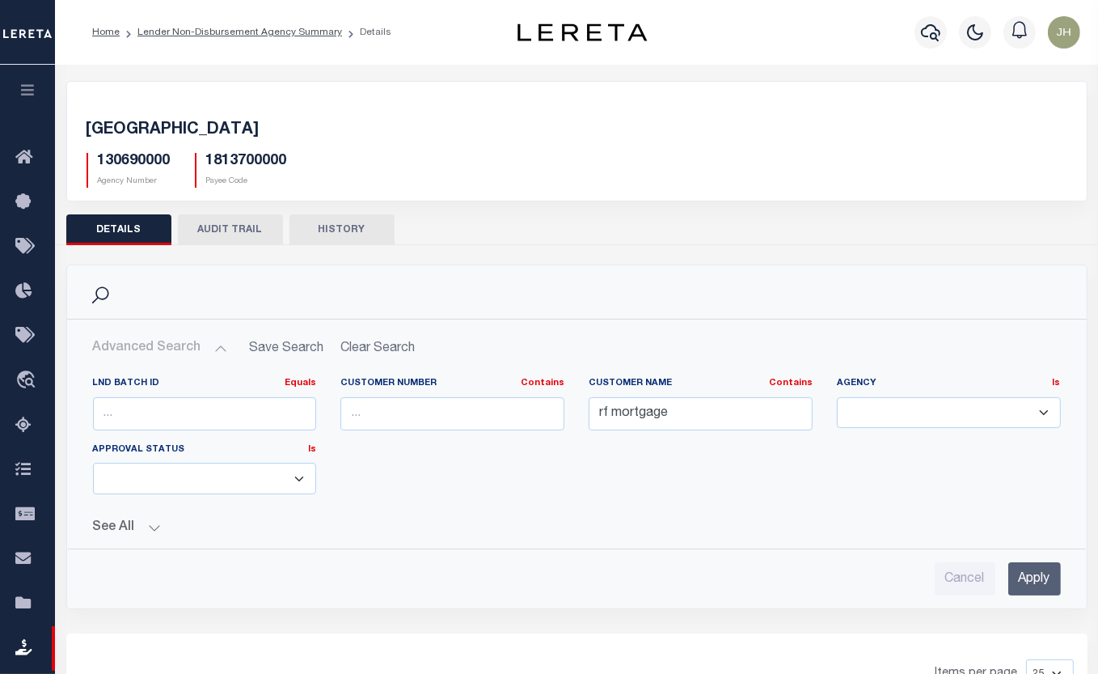
click at [129, 229] on button "DETAILS" at bounding box center [118, 229] width 105 height 31
click at [340, 226] on button "HISTORY" at bounding box center [342, 229] width 105 height 31
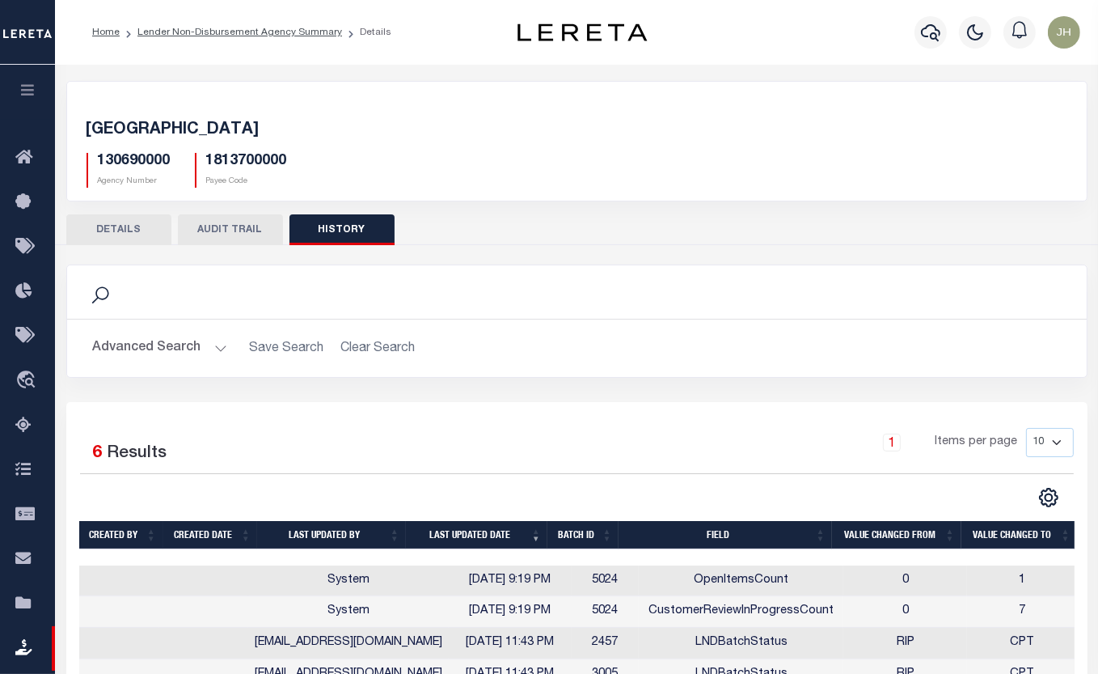
click at [104, 291] on icon at bounding box center [100, 295] width 21 height 21
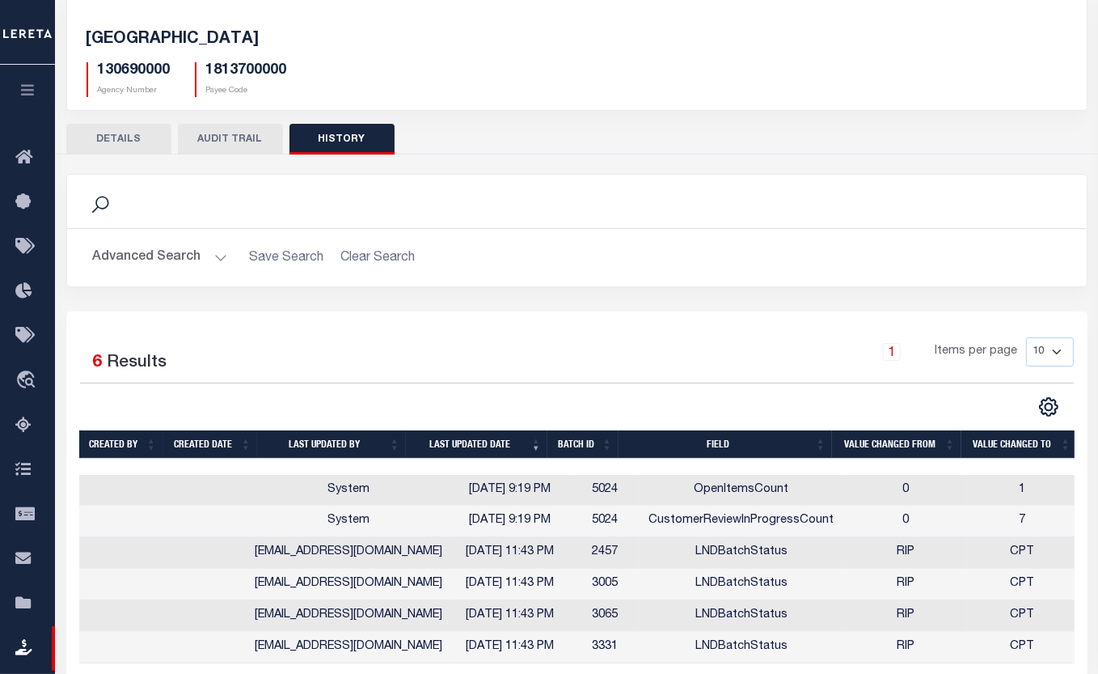
scroll to position [0, 0]
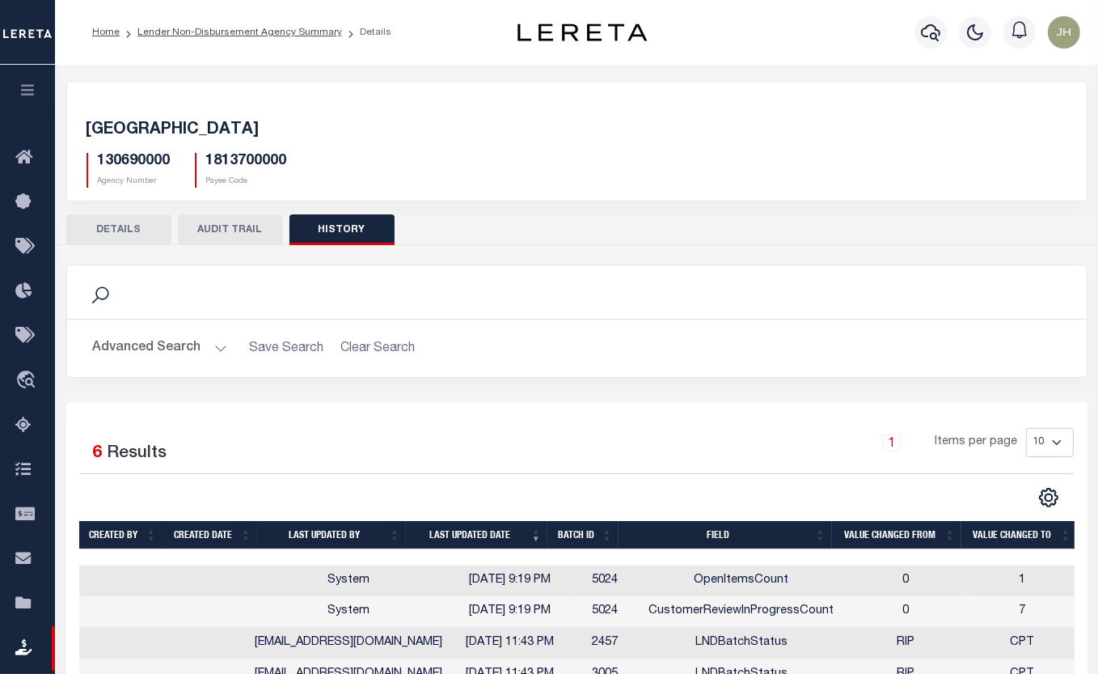
click at [361, 349] on h2 "Advanced Search Save Search Clear Search" at bounding box center [577, 348] width 994 height 32
click at [409, 354] on h2 "Advanced Search Save Search Clear Search" at bounding box center [577, 348] width 994 height 32
click at [243, 227] on button "AUDIT TRAIL" at bounding box center [230, 229] width 105 height 31
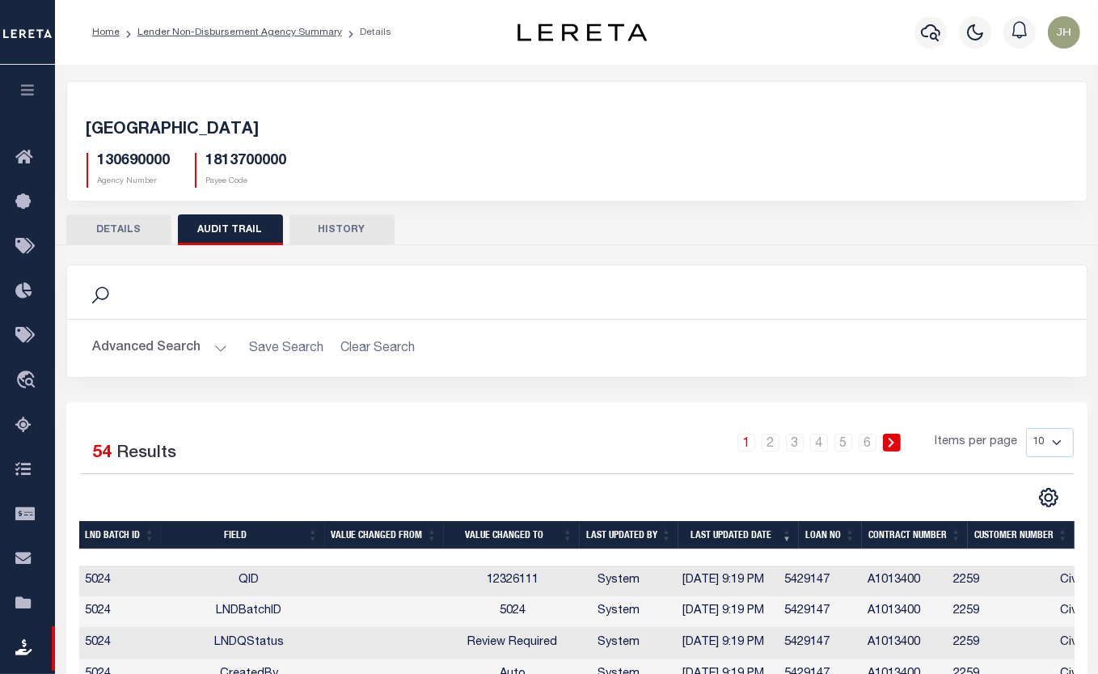
click at [129, 227] on button "DETAILS" at bounding box center [118, 229] width 105 height 31
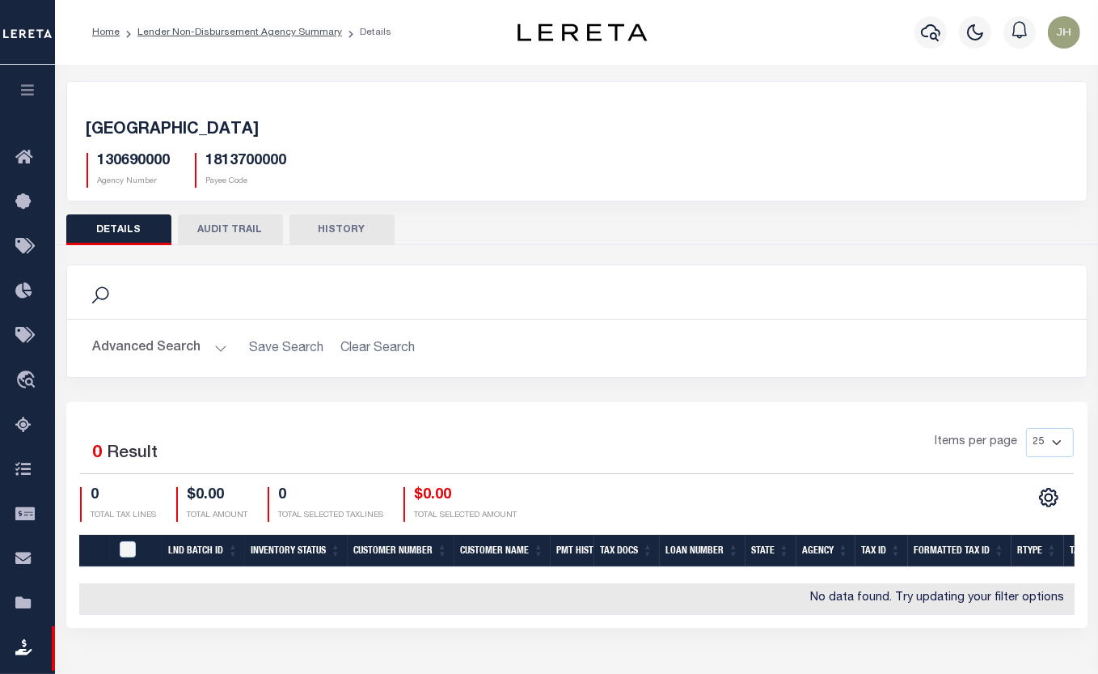
click at [347, 226] on button "HISTORY" at bounding box center [342, 229] width 105 height 31
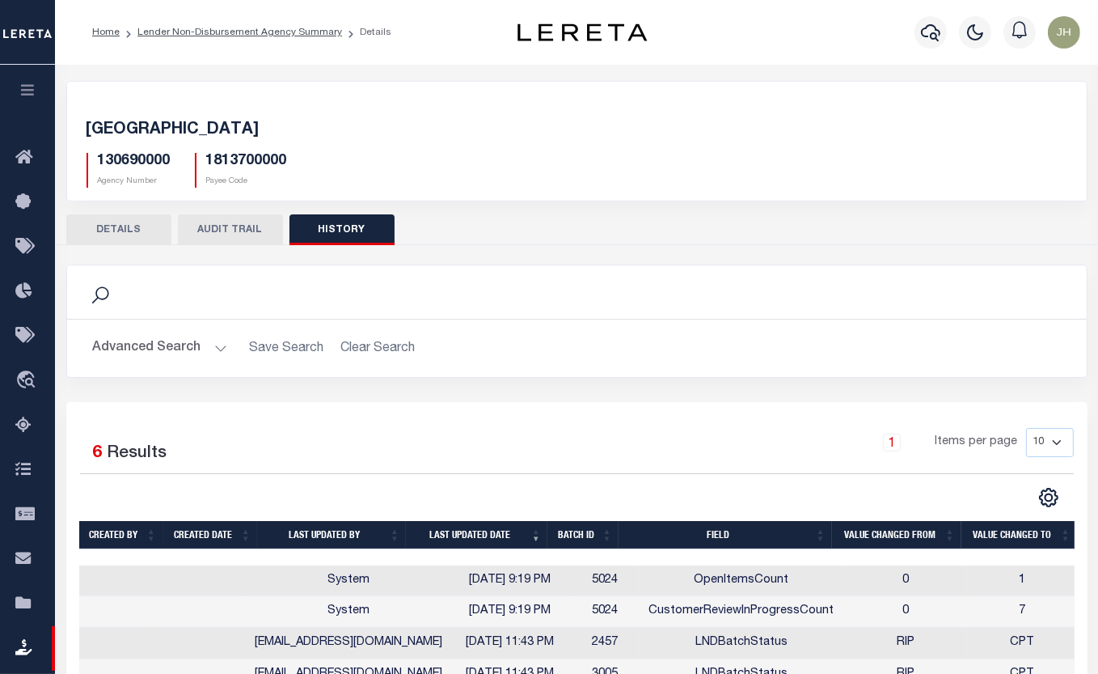
drag, startPoint x: 387, startPoint y: 348, endPoint x: 347, endPoint y: 347, distance: 39.6
click at [347, 347] on h2 "Advanced Search Save Search Clear Search" at bounding box center [577, 348] width 994 height 32
drag, startPoint x: 321, startPoint y: 235, endPoint x: 226, endPoint y: 230, distance: 94.8
click at [239, 229] on button "AUDIT TRAIL" at bounding box center [230, 229] width 105 height 31
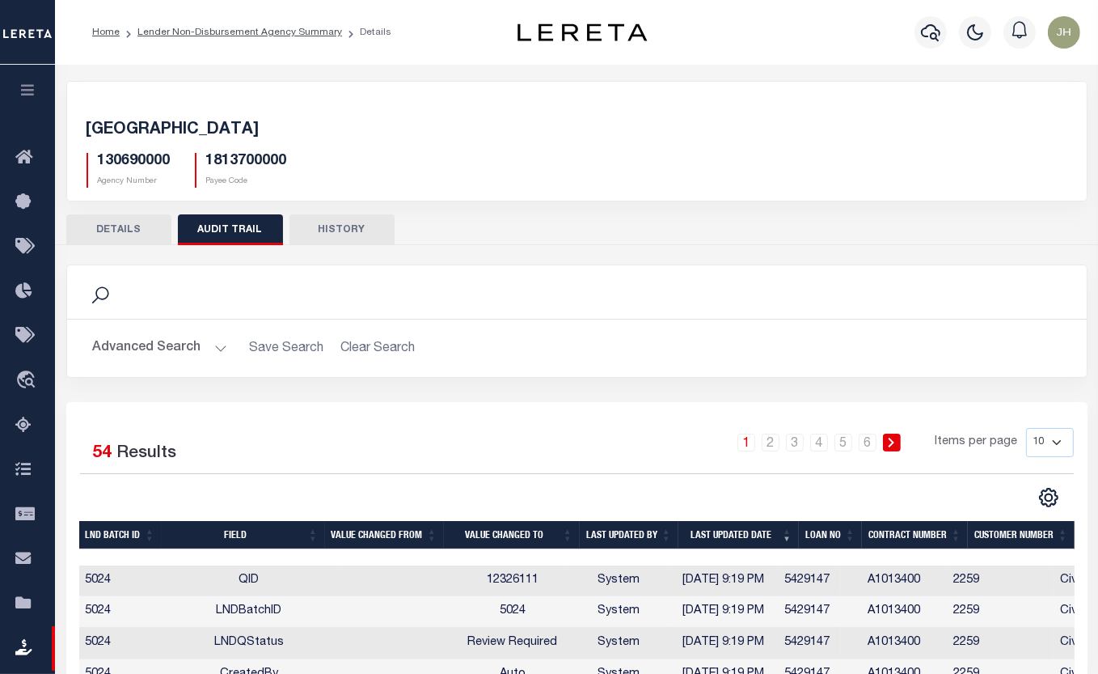
click at [142, 230] on button "DETAILS" at bounding box center [118, 229] width 105 height 31
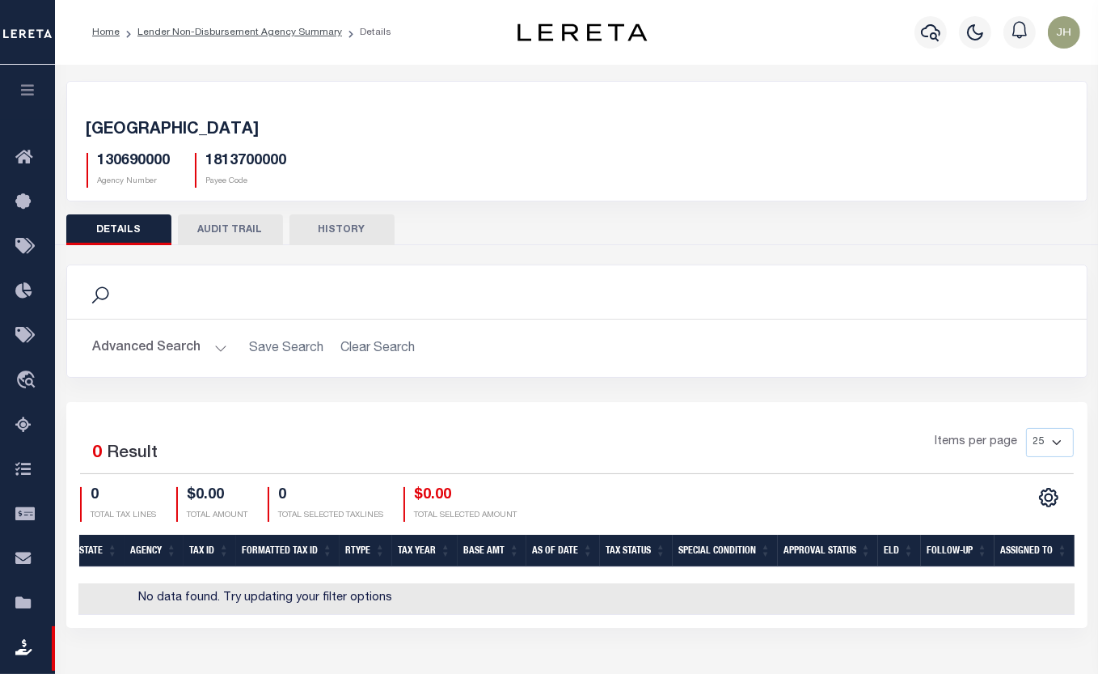
scroll to position [0, 652]
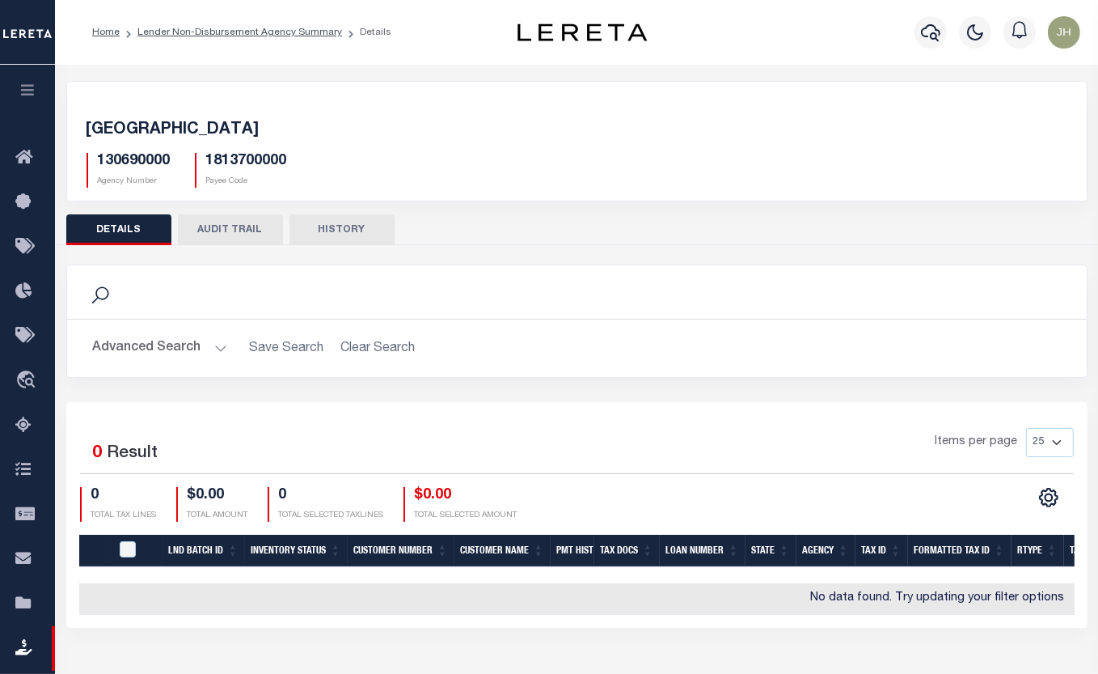
click at [383, 345] on h2 "Advanced Search Save Search Clear Search LNDBatchReportGridWrapper_dynamictable…" at bounding box center [577, 348] width 994 height 32
drag, startPoint x: 381, startPoint y: 345, endPoint x: 580, endPoint y: 218, distance: 236.0
click at [595, 218] on div "DETAILS AUDIT TRAIL HISTORY" at bounding box center [577, 229] width 1022 height 30
click at [168, 32] on link "Lender Non-Disbursement Agency Summary" at bounding box center [240, 33] width 205 height 10
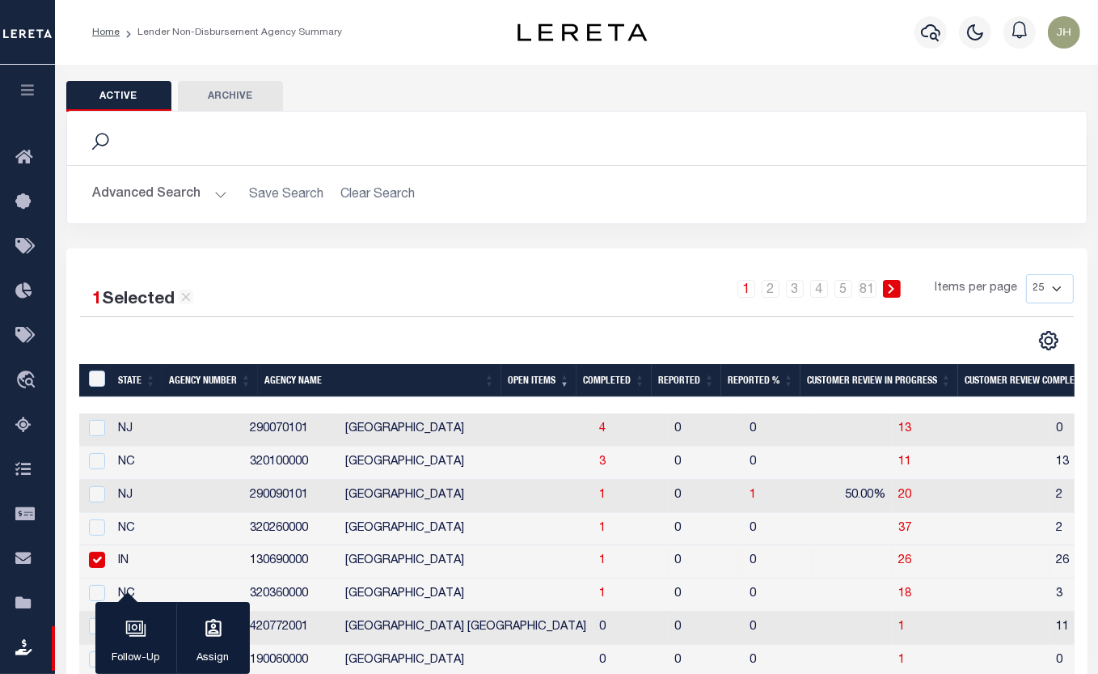
click at [99, 561] on input "checkbox" at bounding box center [97, 560] width 16 height 16
checkbox input "false"
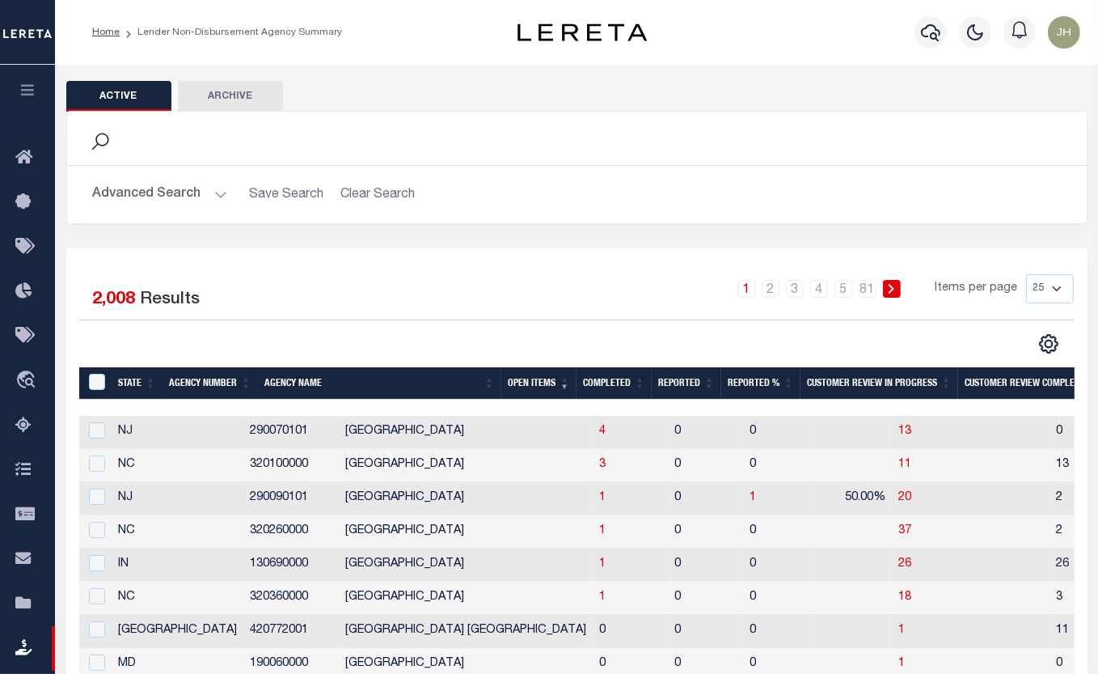
click at [218, 198] on button "Advanced Search" at bounding box center [160, 195] width 134 height 32
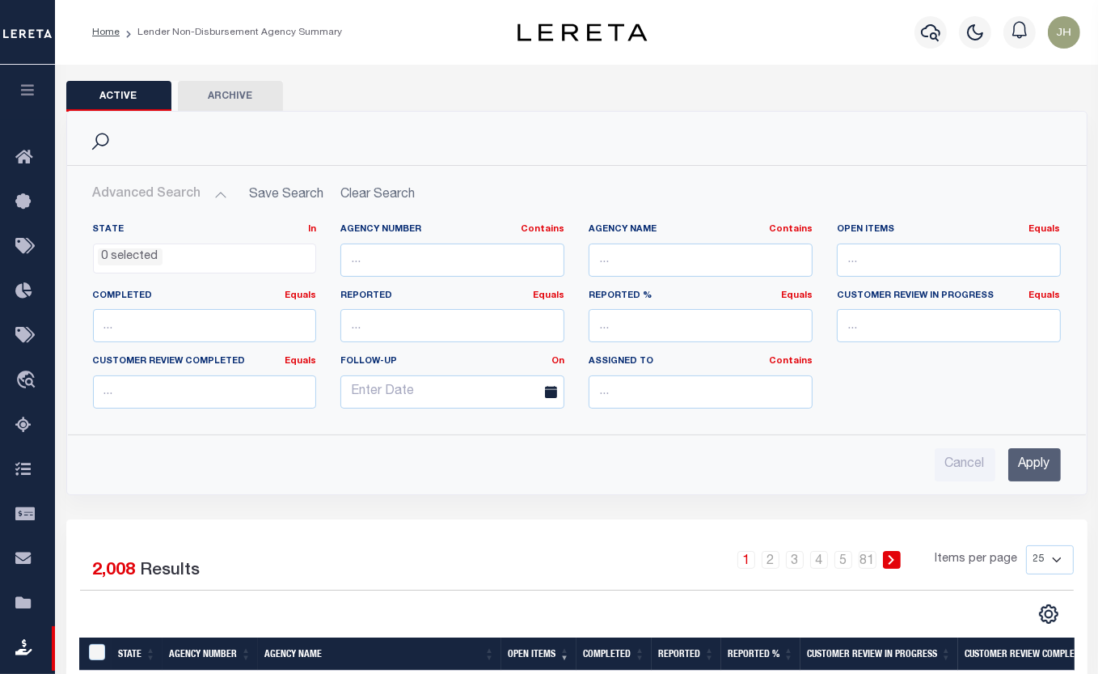
click at [165, 197] on button "Advanced Search" at bounding box center [160, 195] width 134 height 32
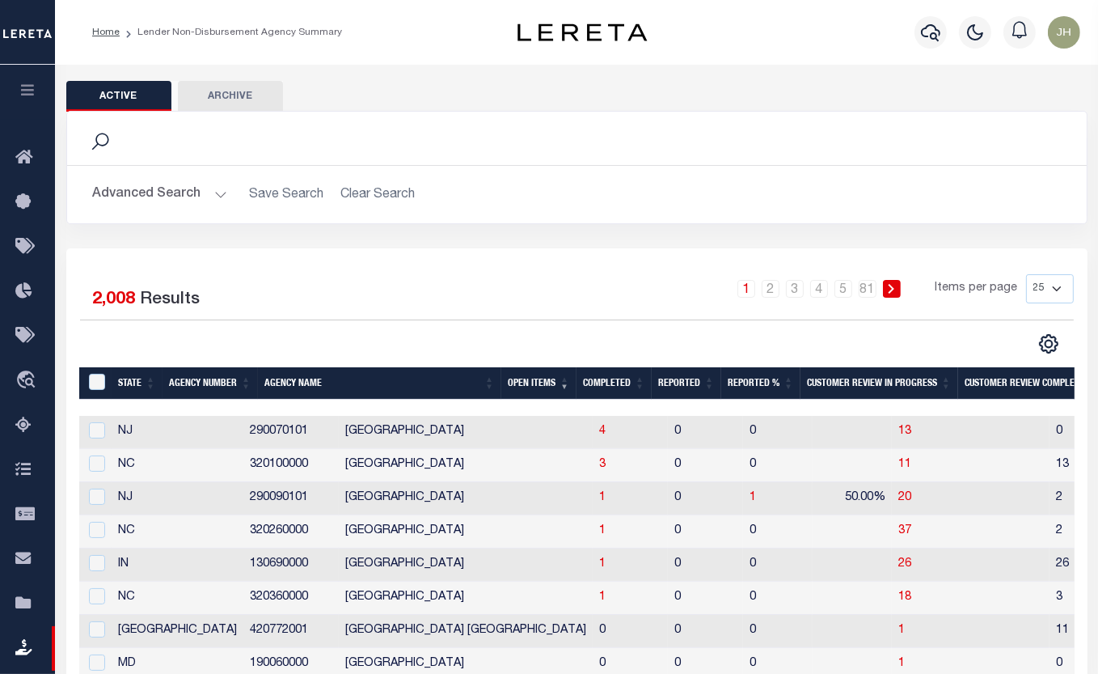
click at [379, 197] on h2 "Advanced Search Save Search Clear Search" at bounding box center [577, 195] width 994 height 32
click at [100, 138] on icon at bounding box center [100, 141] width 21 height 21
click at [599, 501] on span "1" at bounding box center [602, 497] width 6 height 11
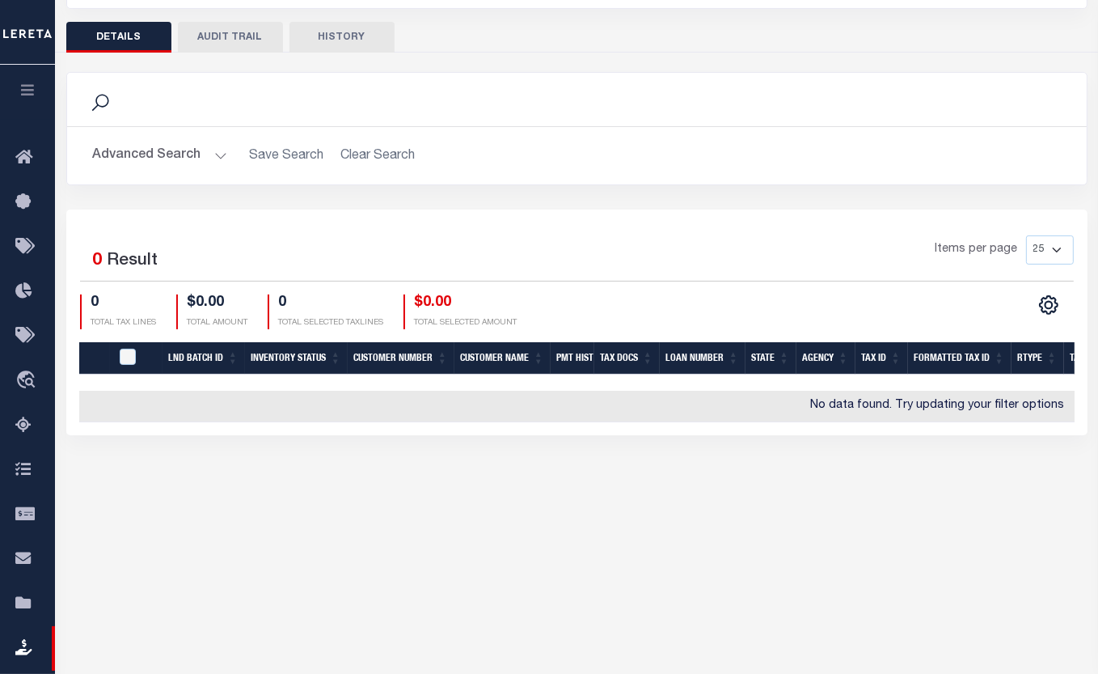
scroll to position [220, 0]
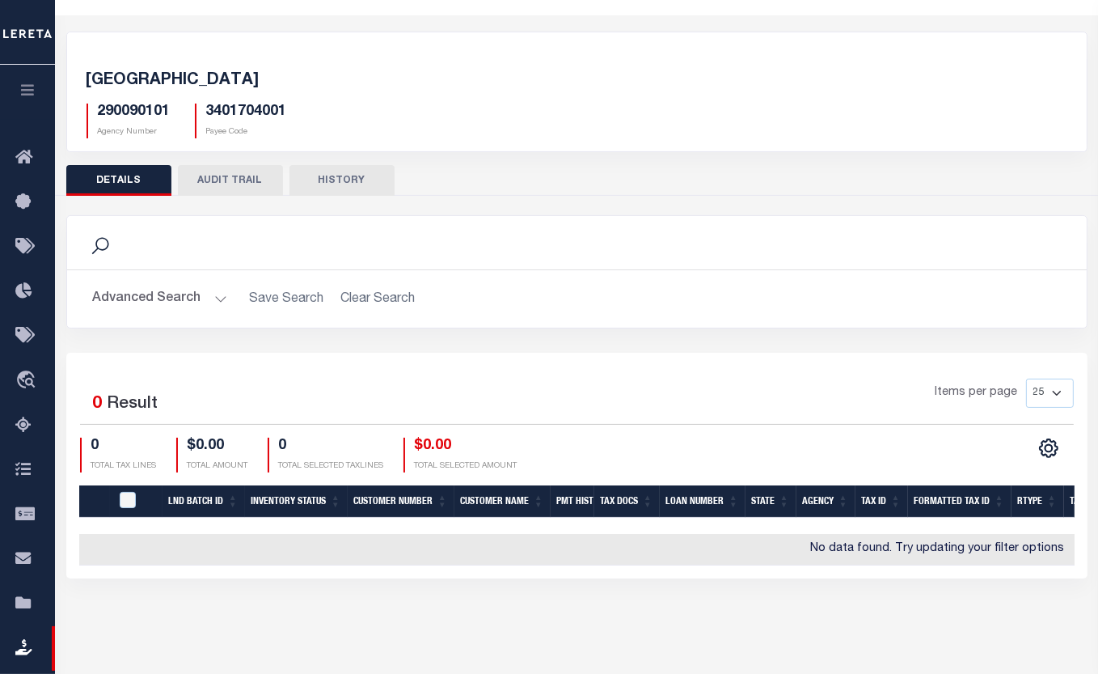
scroll to position [0, 0]
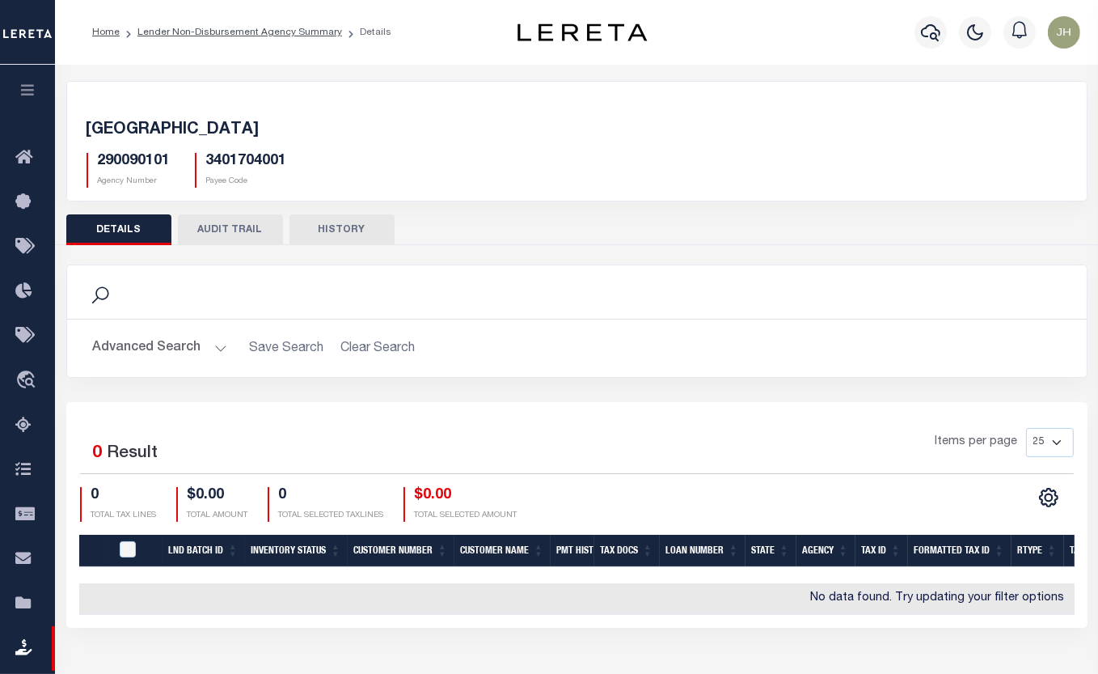
click at [348, 647] on div "Search" at bounding box center [577, 654] width 1020 height 53
